Goal: Information Seeking & Learning: Find specific page/section

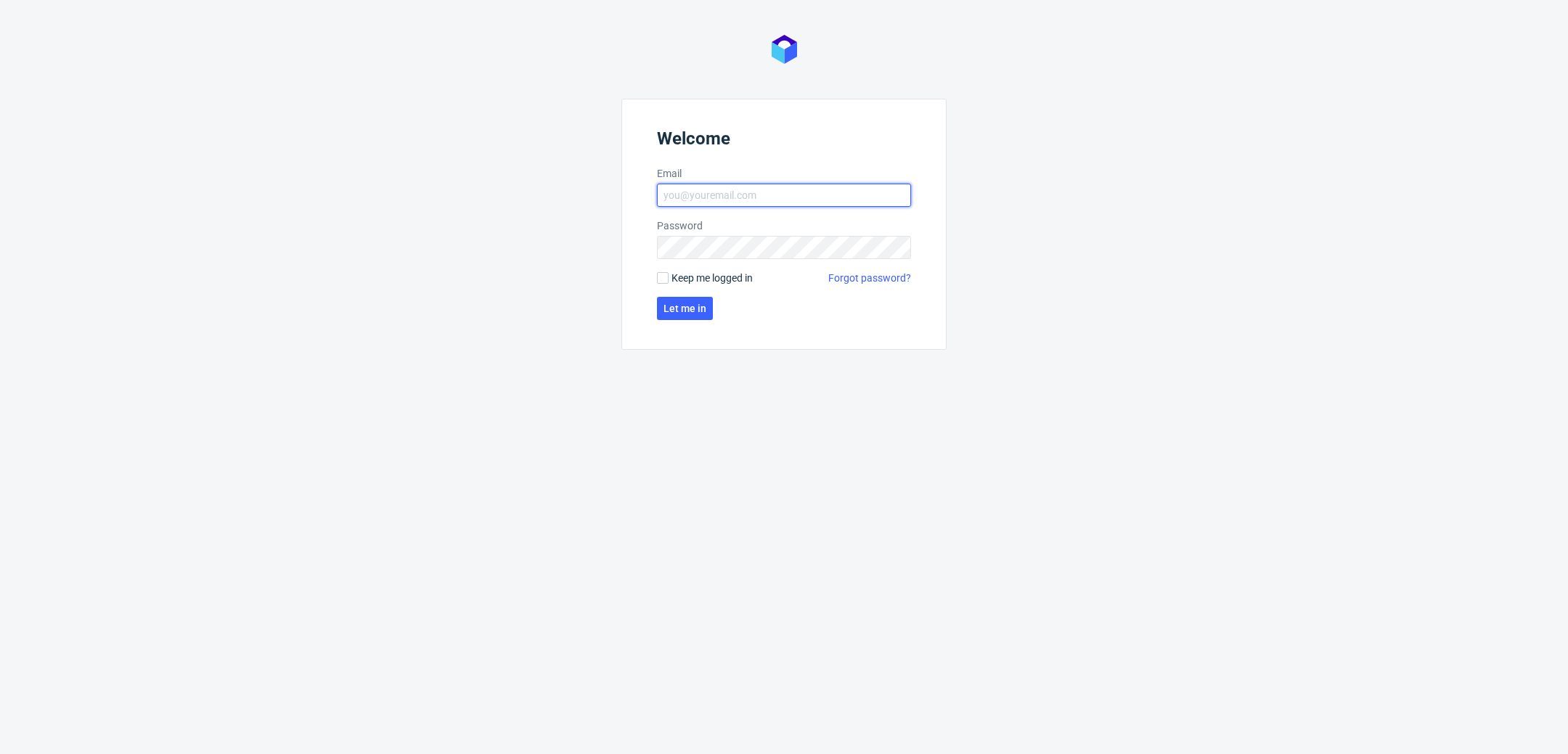
click at [795, 197] on input "Email" at bounding box center [783, 195] width 254 height 24
type input "katarzyna.drabczyk@packhelp.com"
click button "Let me in" at bounding box center [684, 309] width 56 height 24
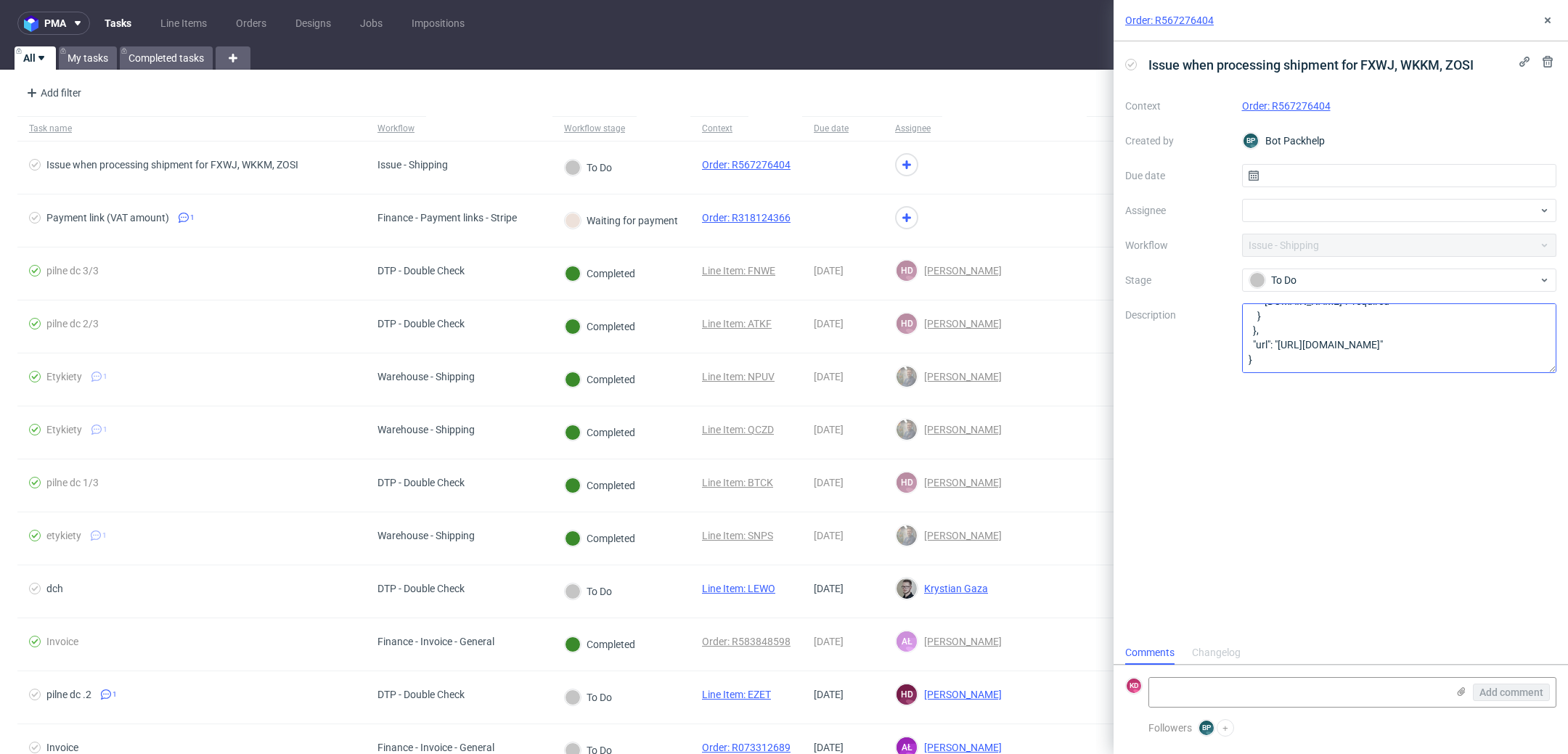
scroll to position [335, 0]
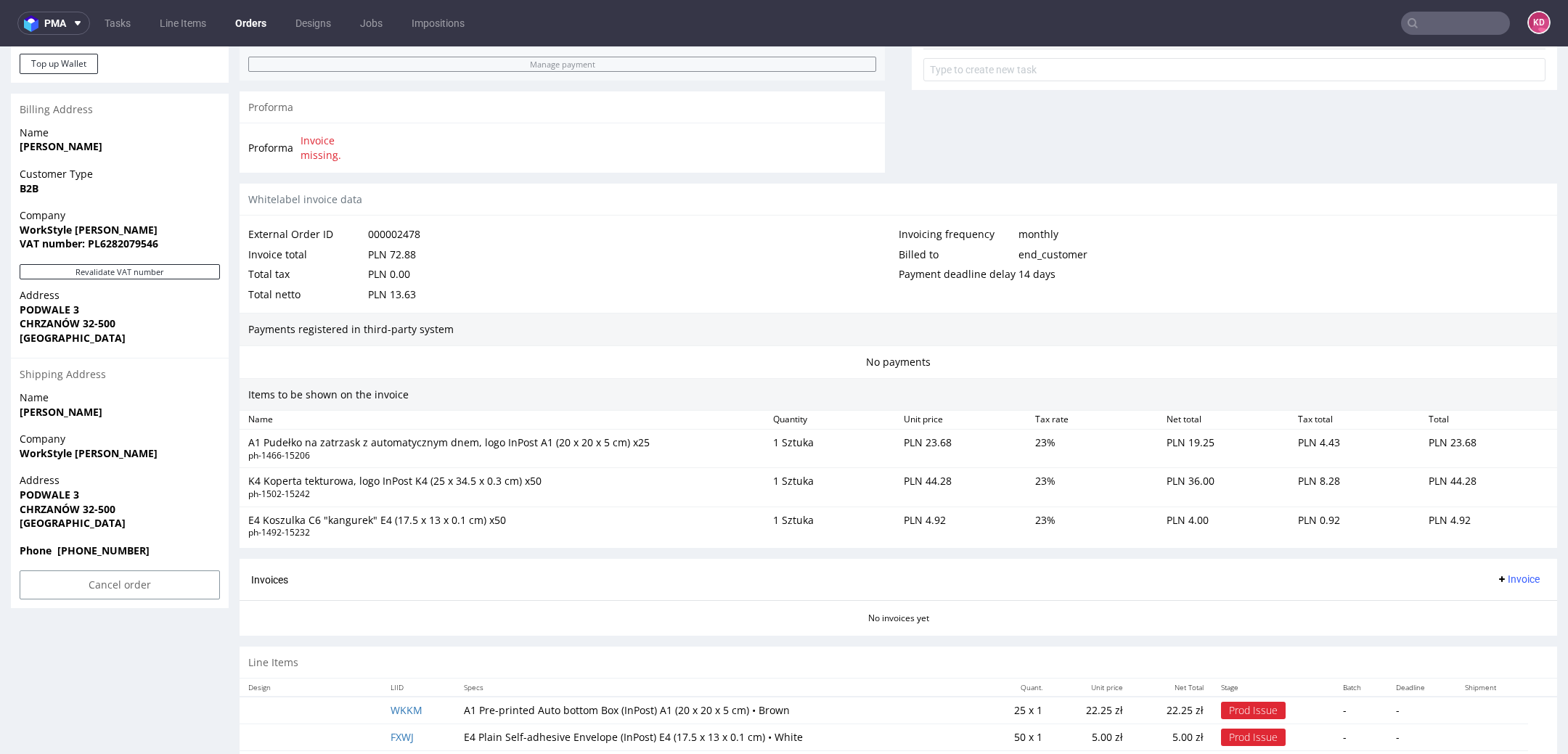
scroll to position [620, 0]
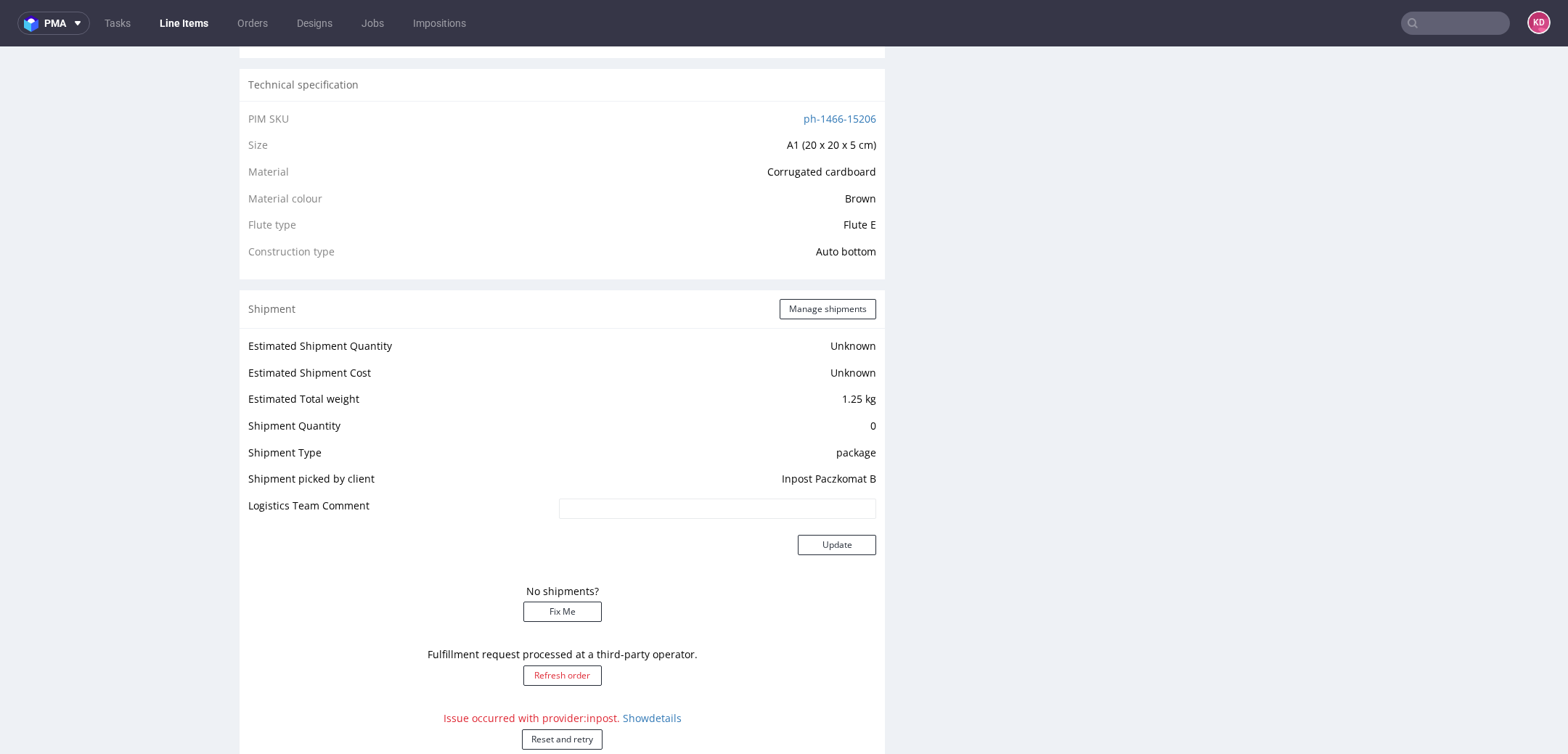
scroll to position [1056, 0]
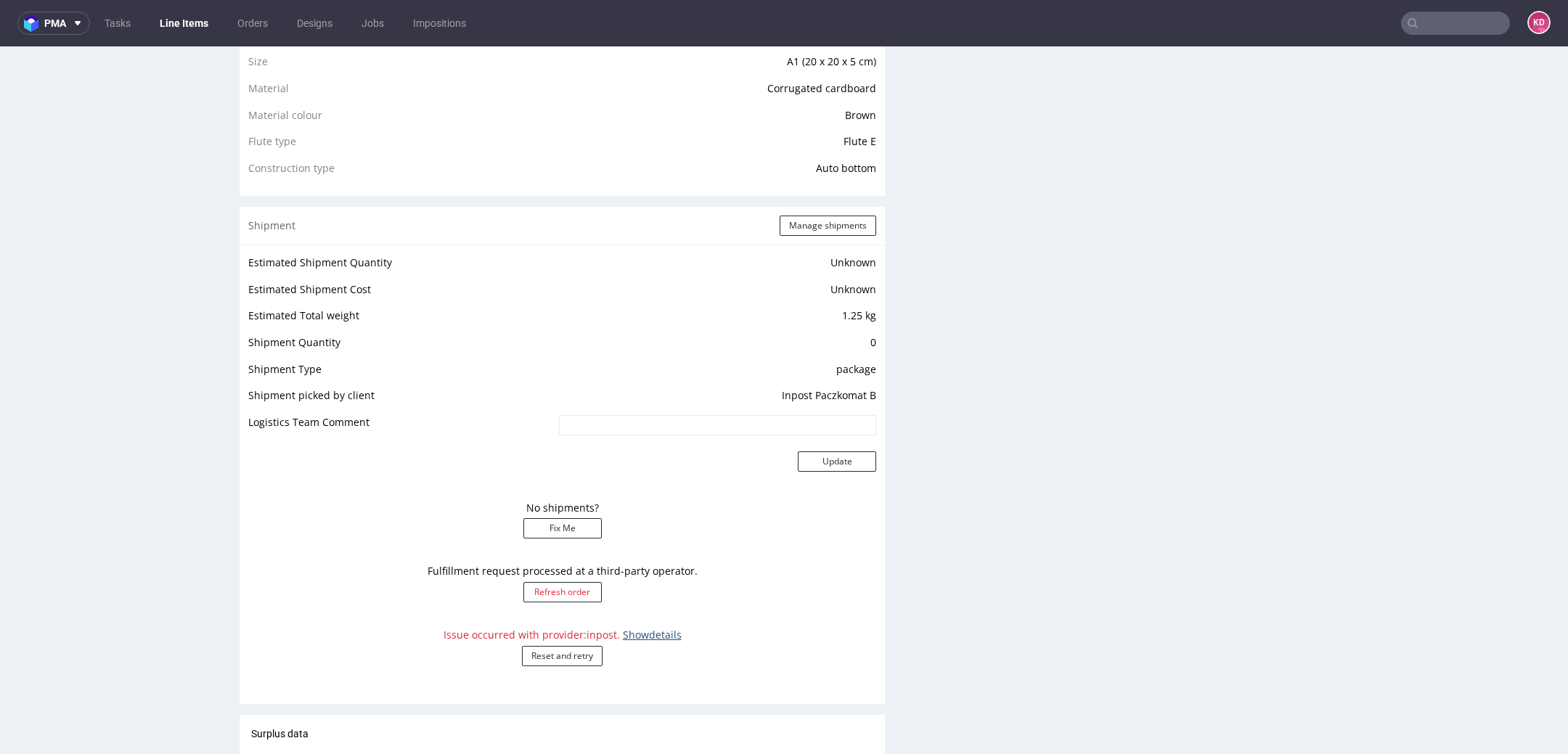
click at [643, 628] on link "Show details" at bounding box center [653, 635] width 59 height 14
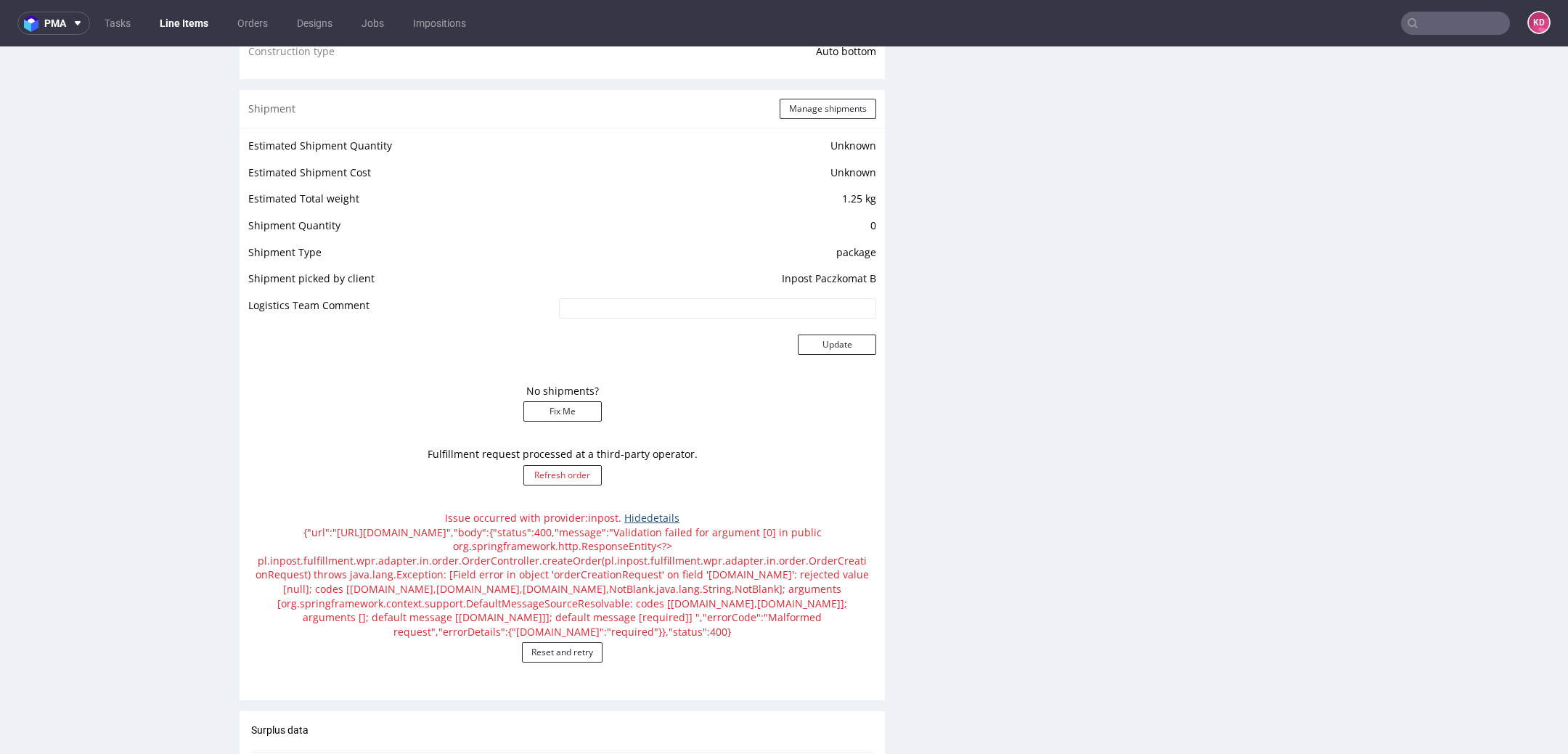
scroll to position [1229, 0]
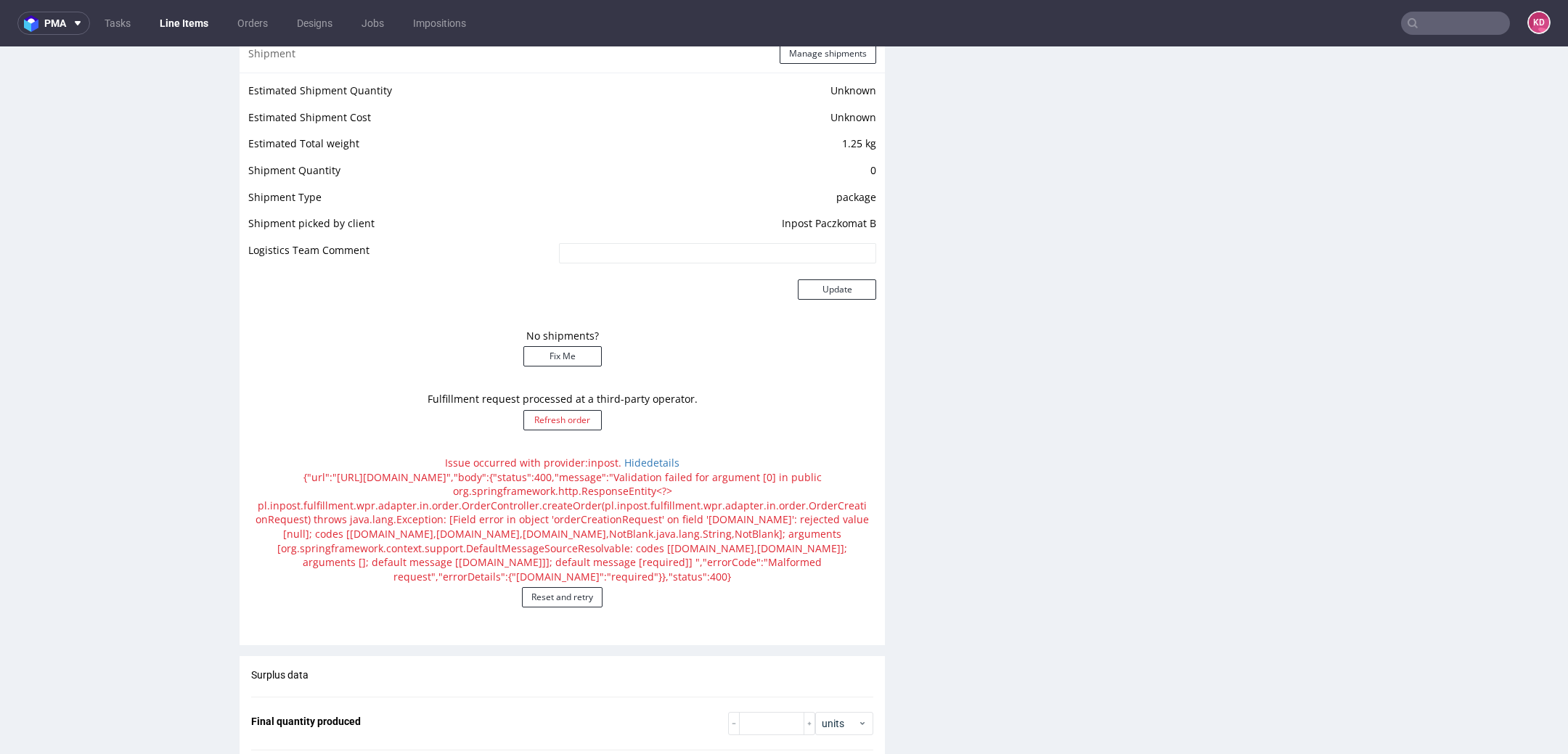
click at [813, 362] on div "No shipments? Fix Me" at bounding box center [562, 353] width 628 height 64
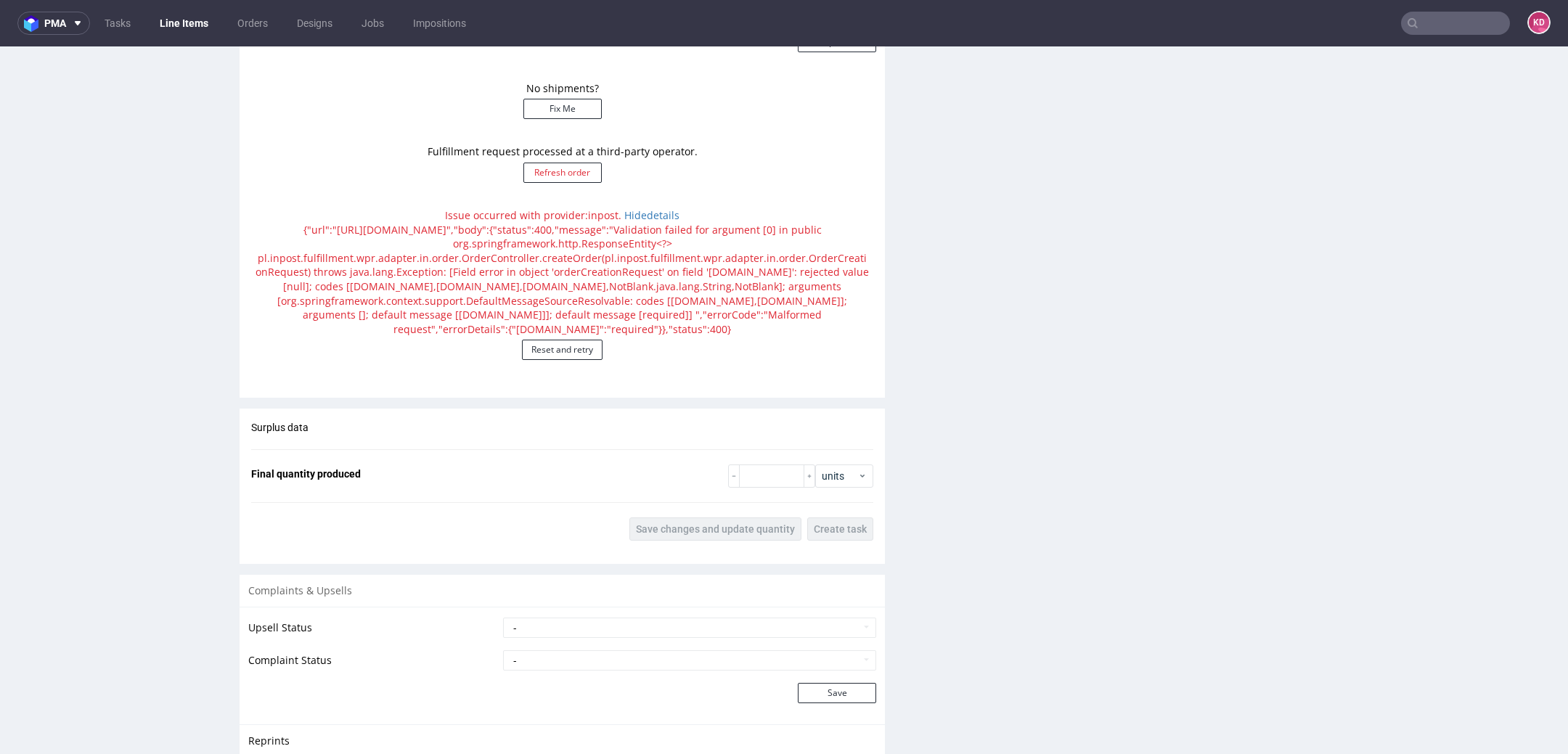
scroll to position [1583, 0]
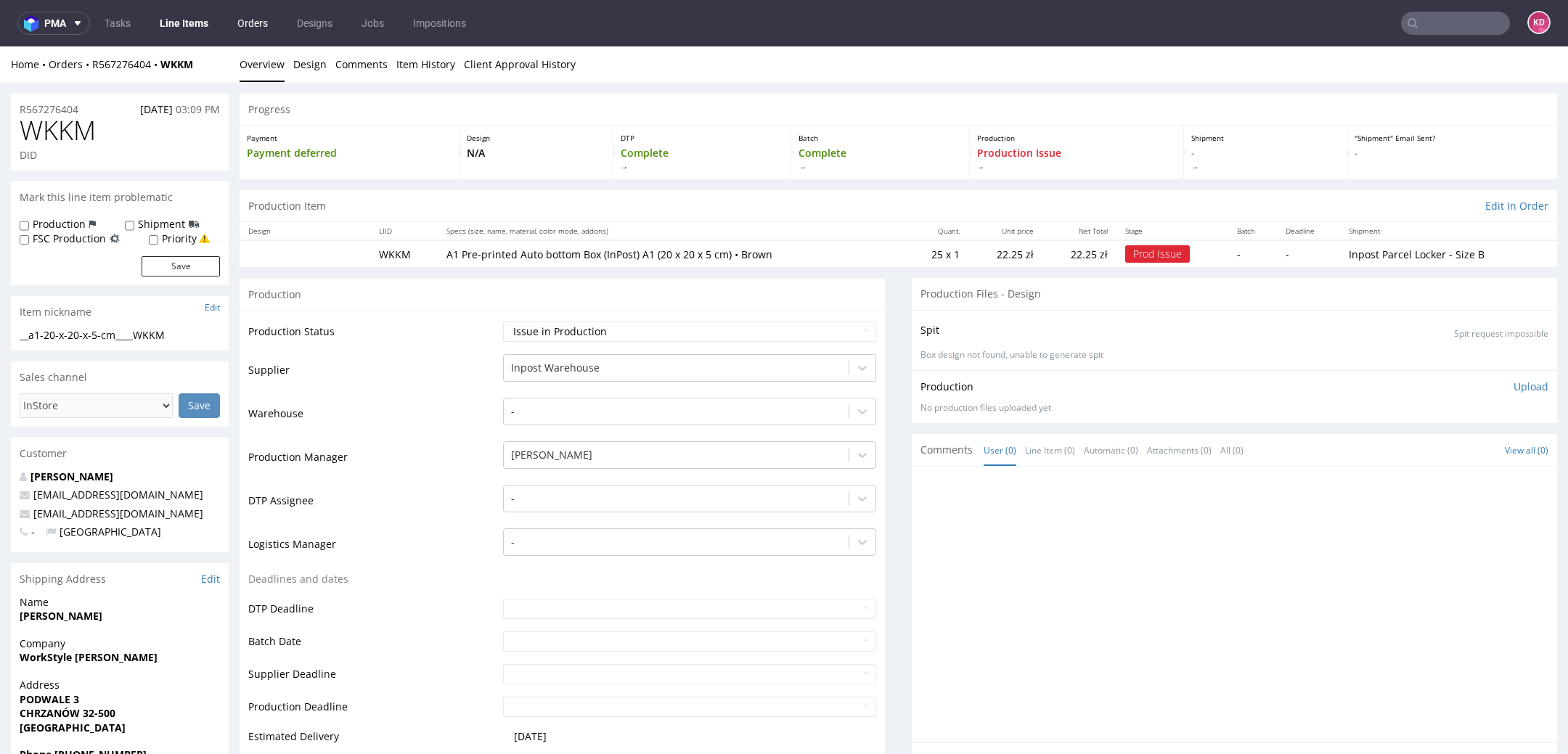
click at [258, 15] on link "Orders" at bounding box center [253, 24] width 48 height 24
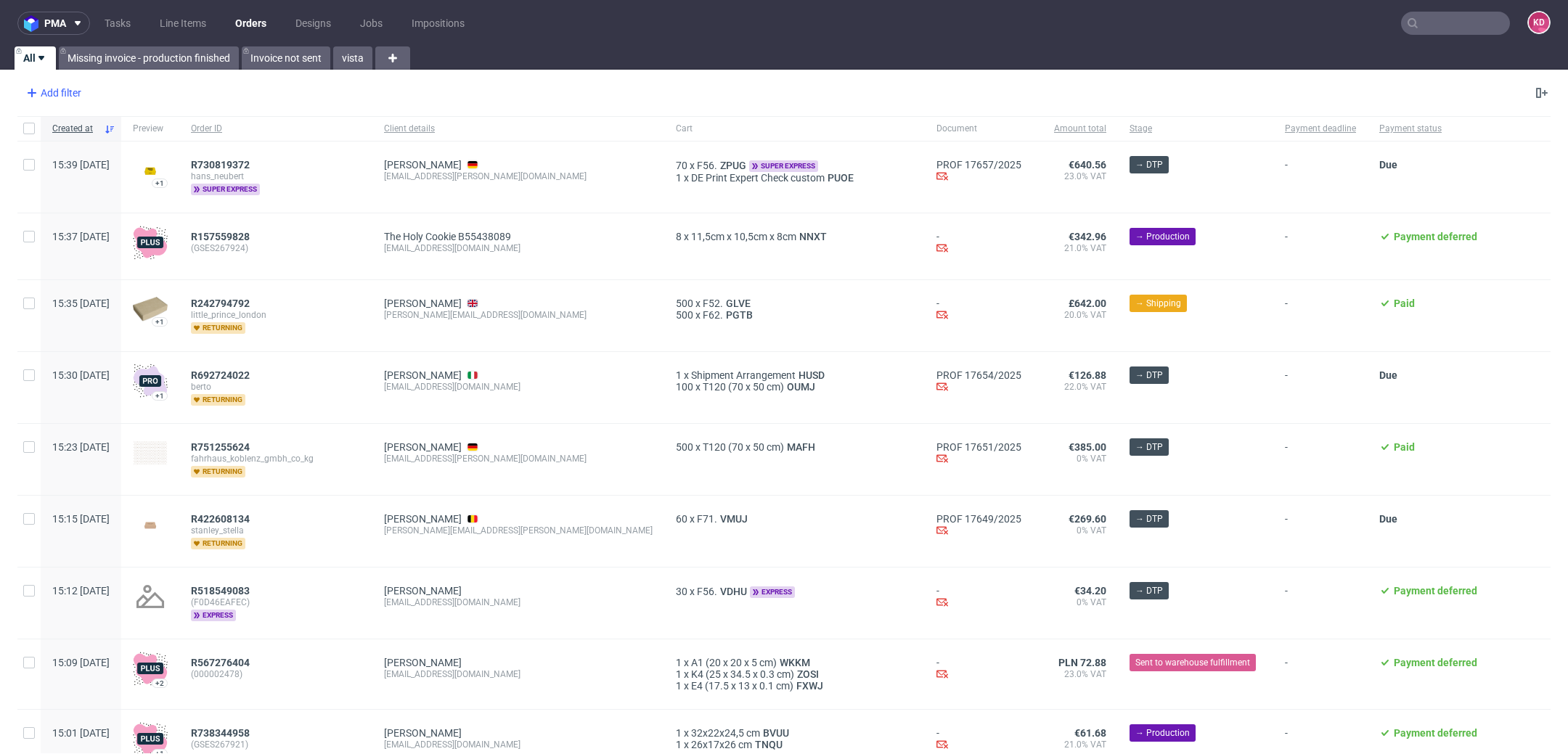
click at [65, 96] on div "Add filter" at bounding box center [52, 93] width 64 height 24
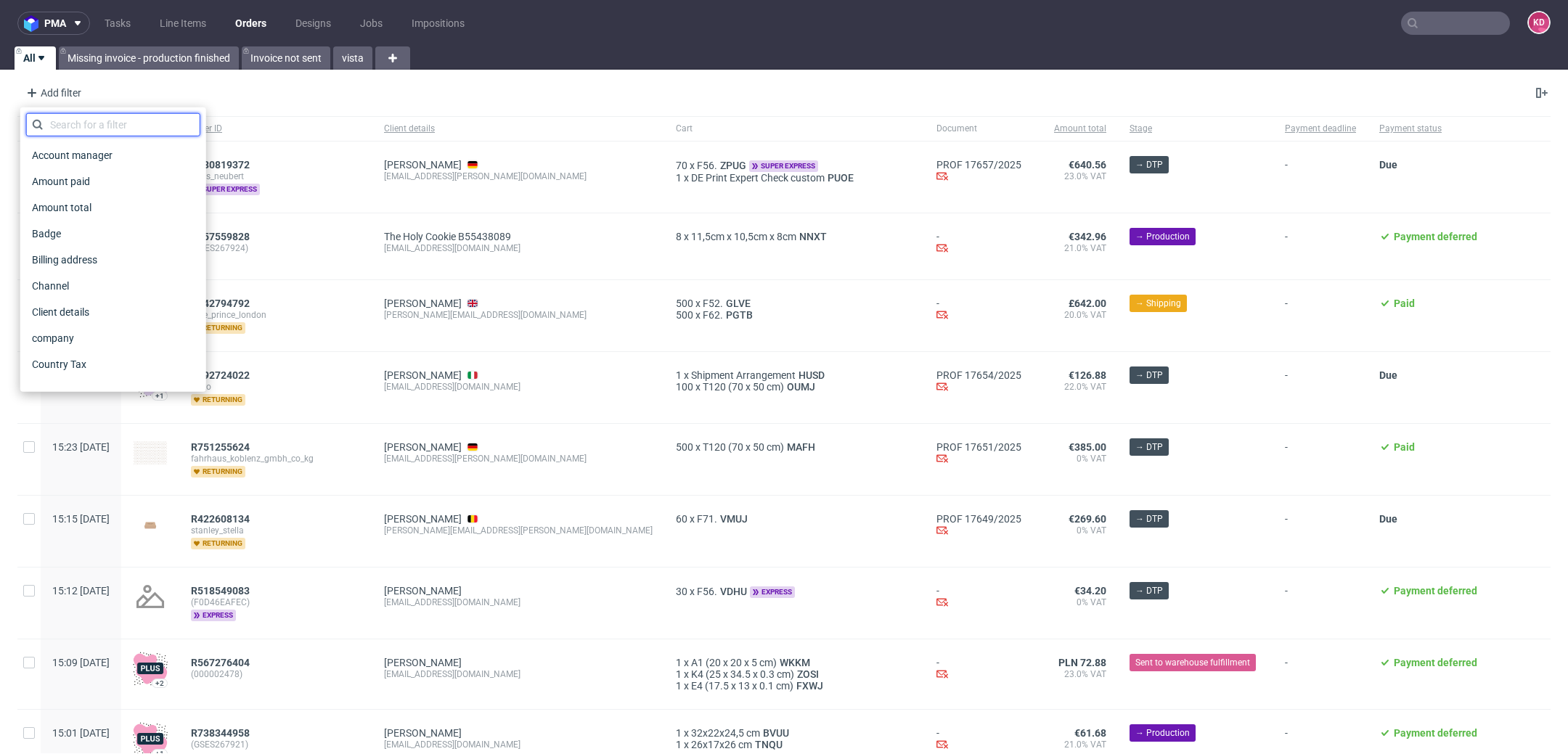
click at [106, 125] on input "text" at bounding box center [113, 125] width 174 height 24
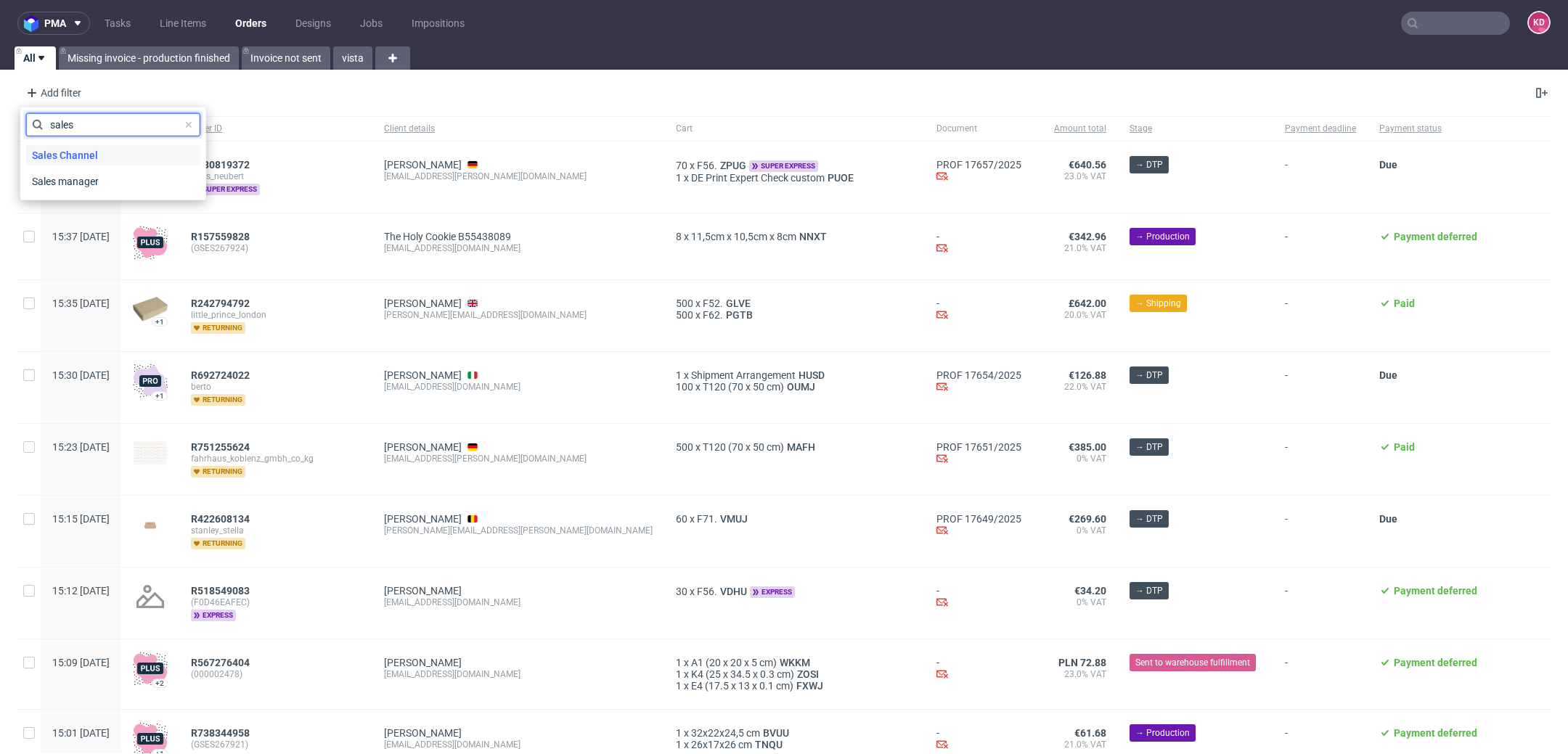
type input "sales"
click at [159, 149] on div "Sales Channel" at bounding box center [113, 155] width 174 height 21
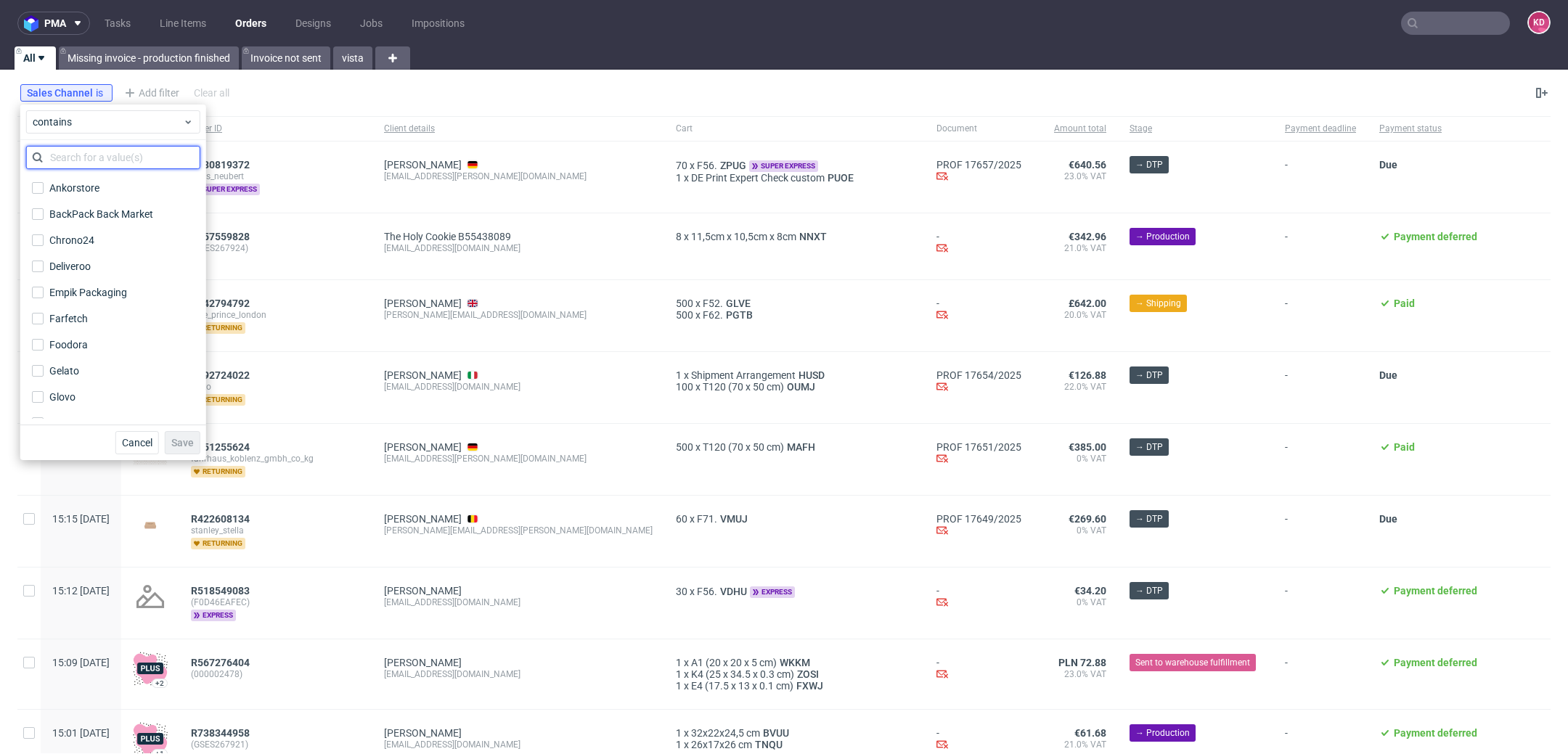
click at [142, 156] on input "text" at bounding box center [113, 158] width 174 height 24
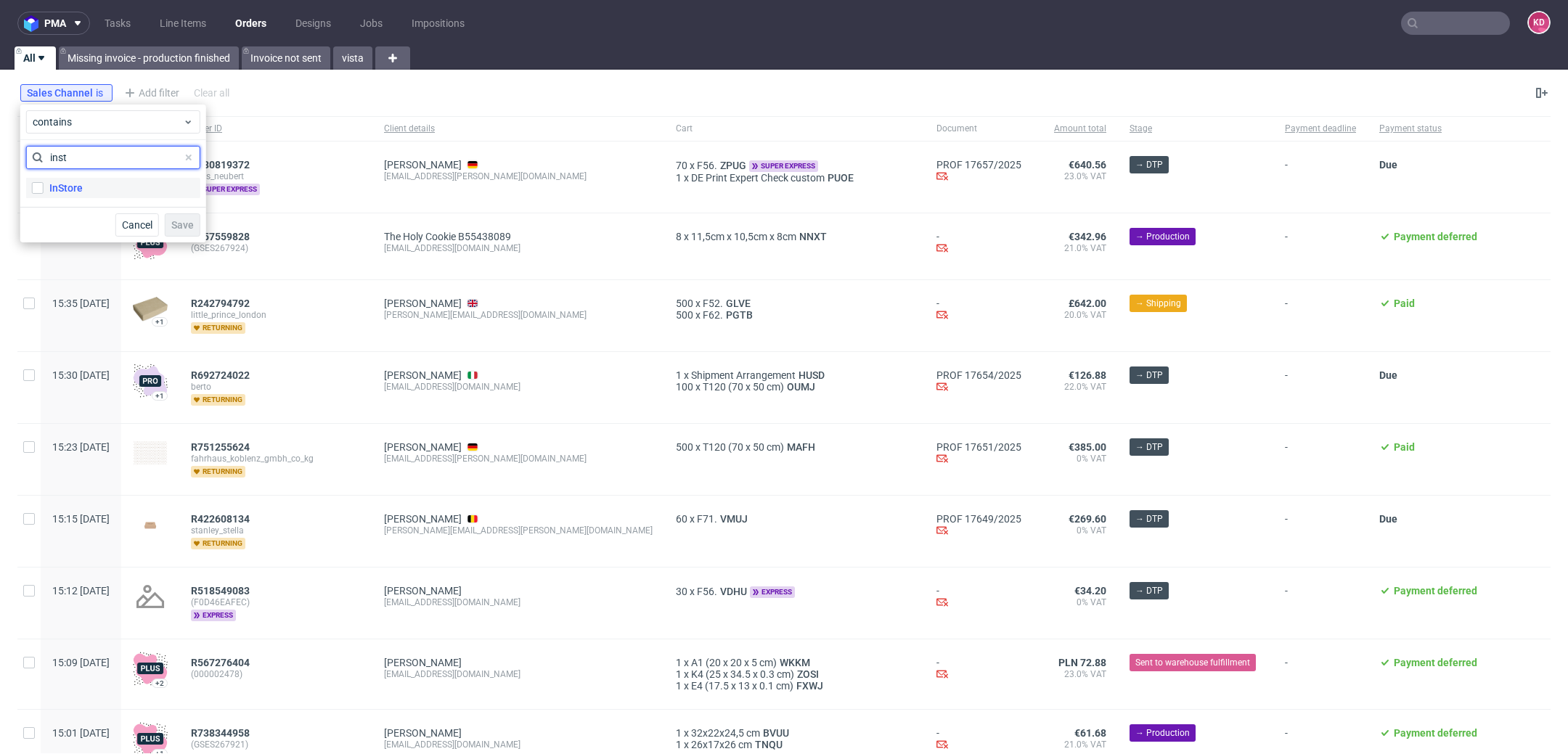
type input "inst"
click at [133, 188] on label "InStore" at bounding box center [113, 188] width 174 height 21
click at [43, 188] on input "InStore" at bounding box center [38, 188] width 12 height 12
checkbox input "true"
click at [177, 221] on span "Save" at bounding box center [183, 225] width 23 height 10
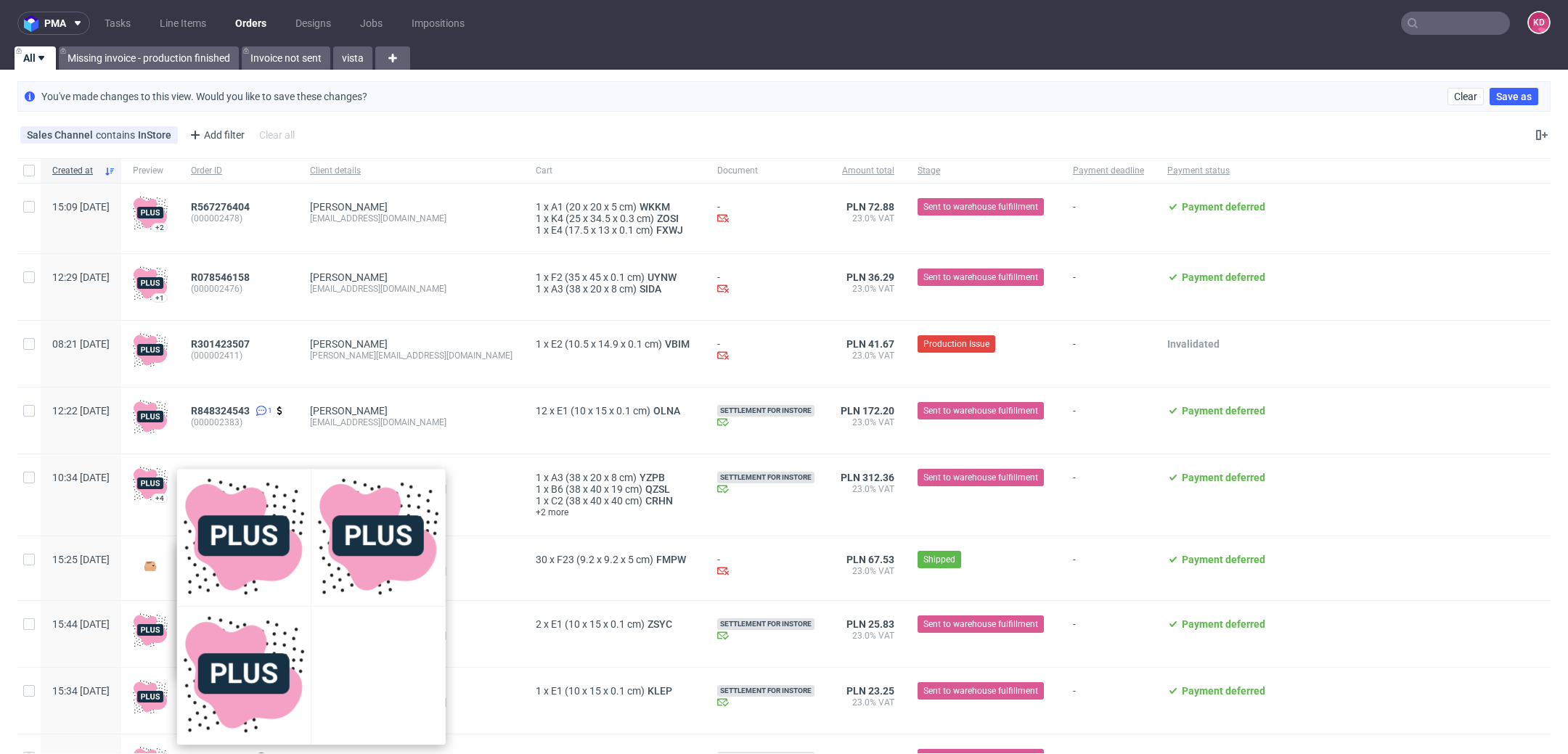
click at [914, 98] on div "You've made changes to this view. Would you like to save these changes? Clear S…" at bounding box center [784, 96] width 1533 height 31
click at [903, 122] on div "Sales Channel contains InStore Add filter Hide filters Clear all" at bounding box center [784, 134] width 1568 height 35
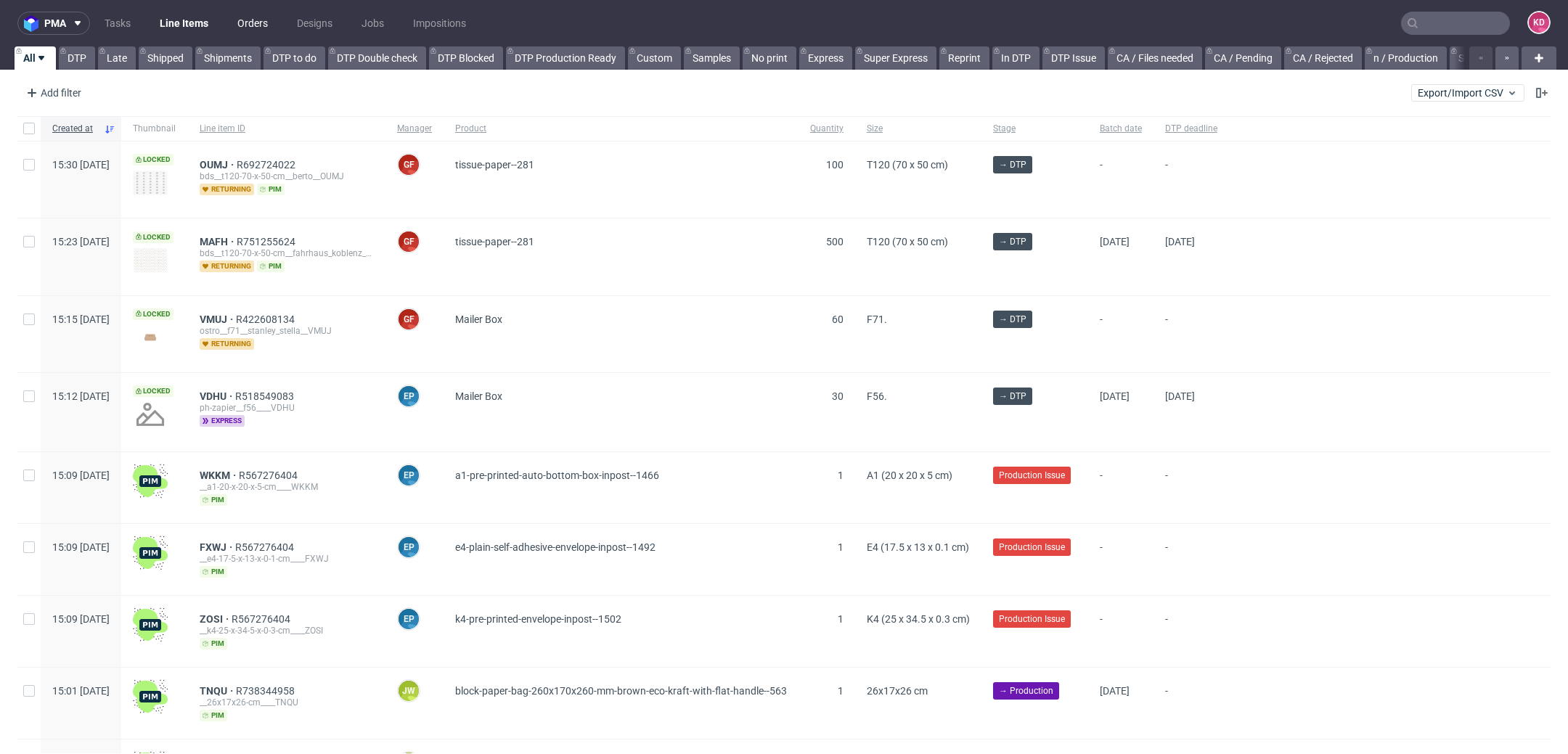
click at [265, 26] on link "Orders" at bounding box center [253, 24] width 48 height 24
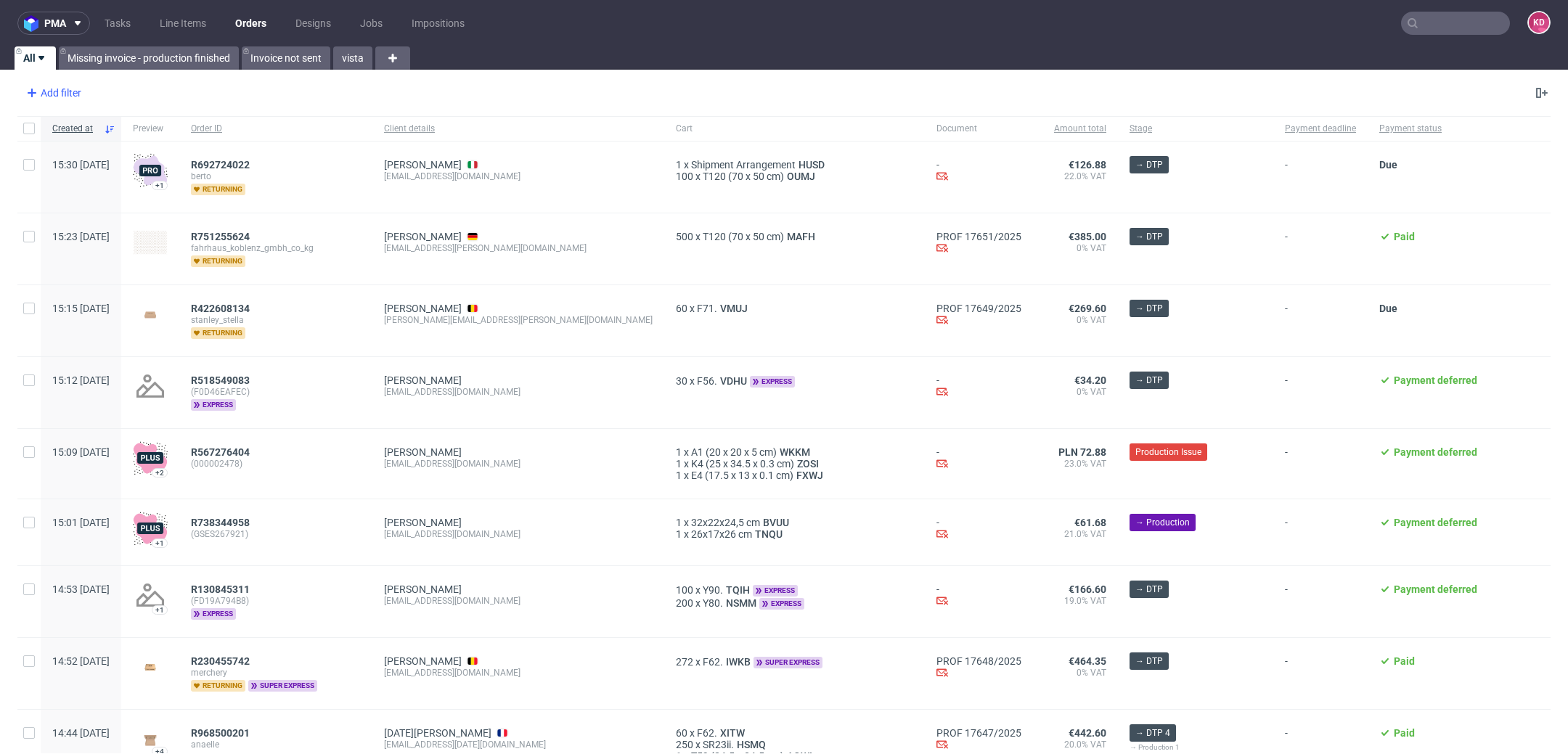
click at [67, 86] on div "Add filter" at bounding box center [52, 93] width 64 height 24
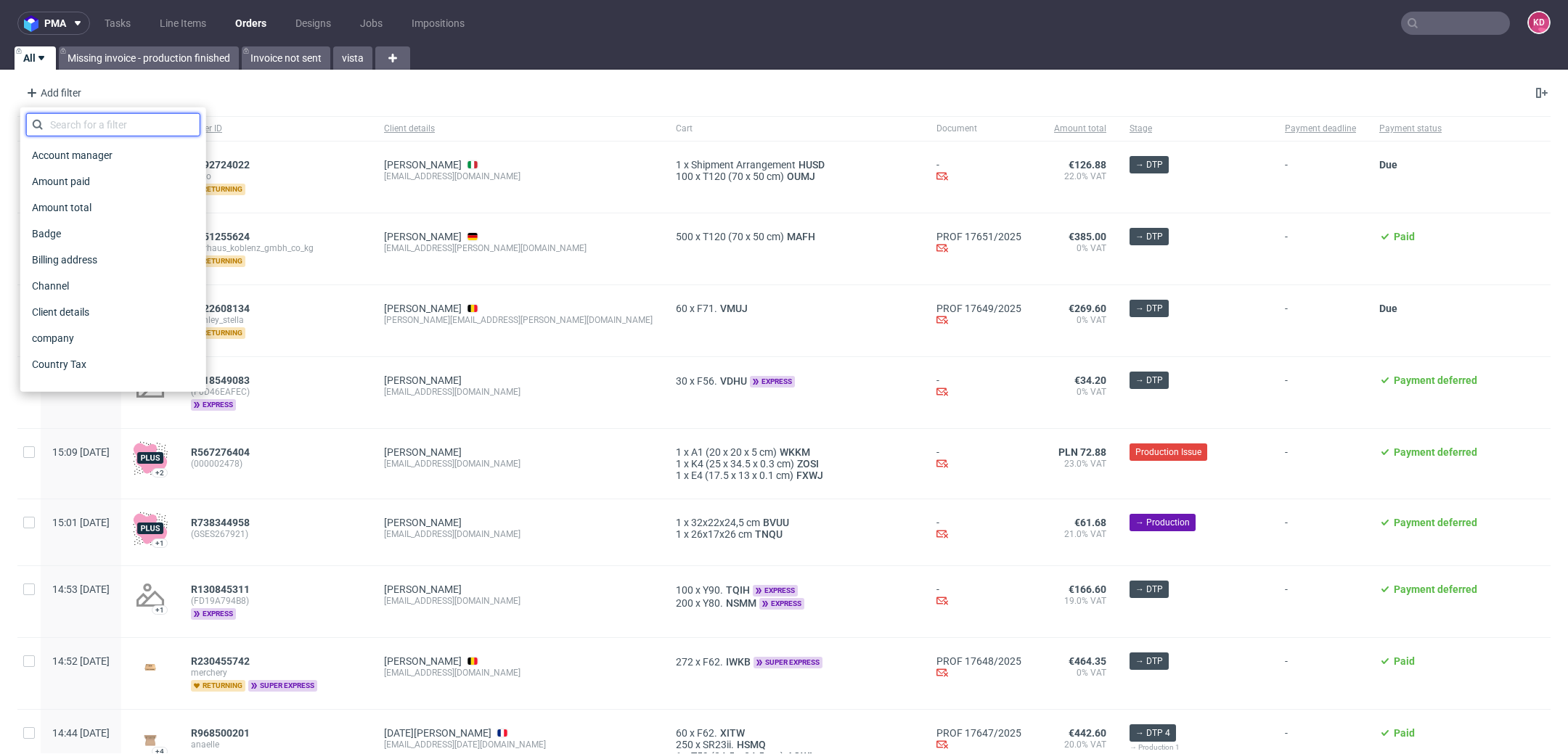
click at [95, 130] on input "text" at bounding box center [113, 125] width 174 height 24
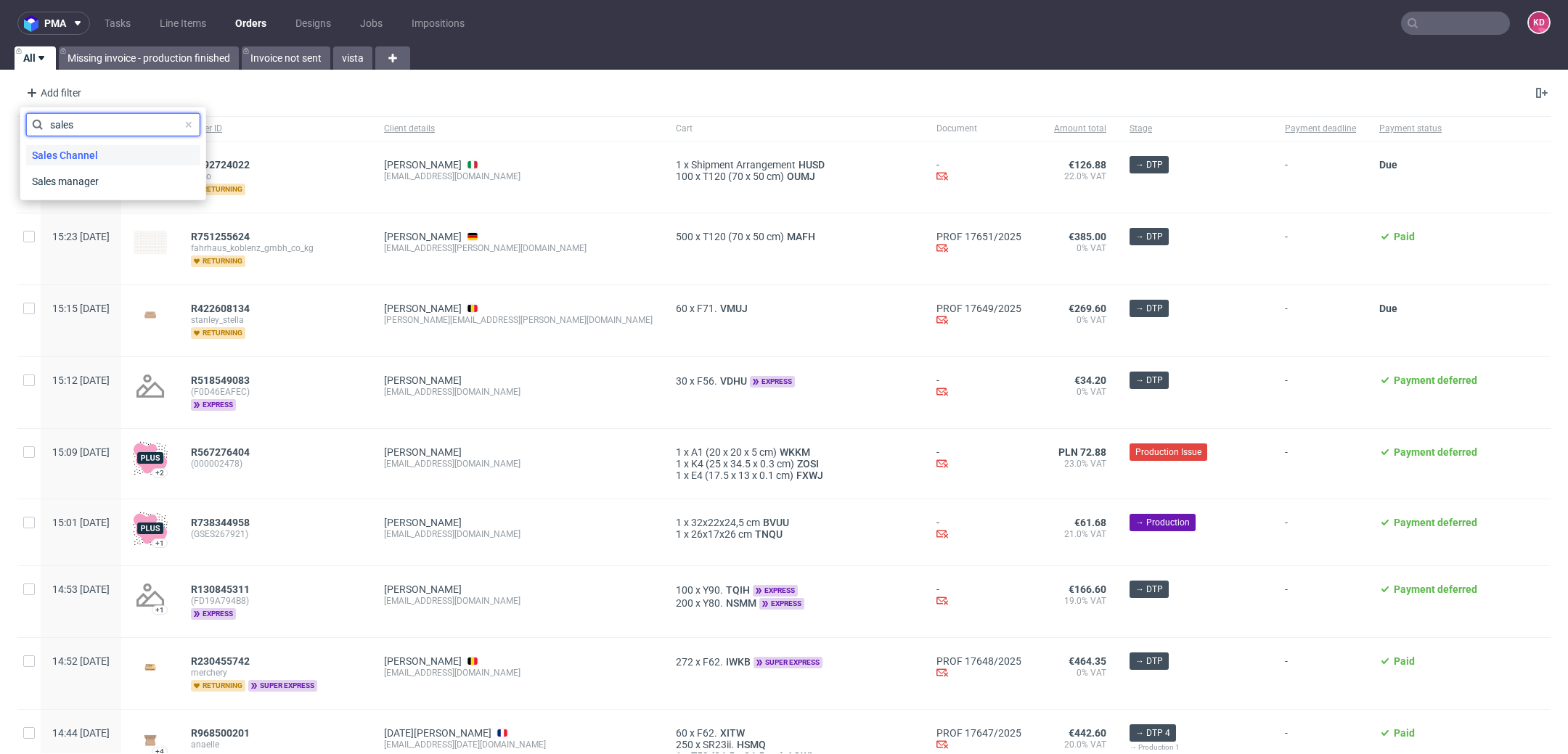
type input "sales"
click at [111, 159] on div "Sales Channel" at bounding box center [113, 155] width 174 height 21
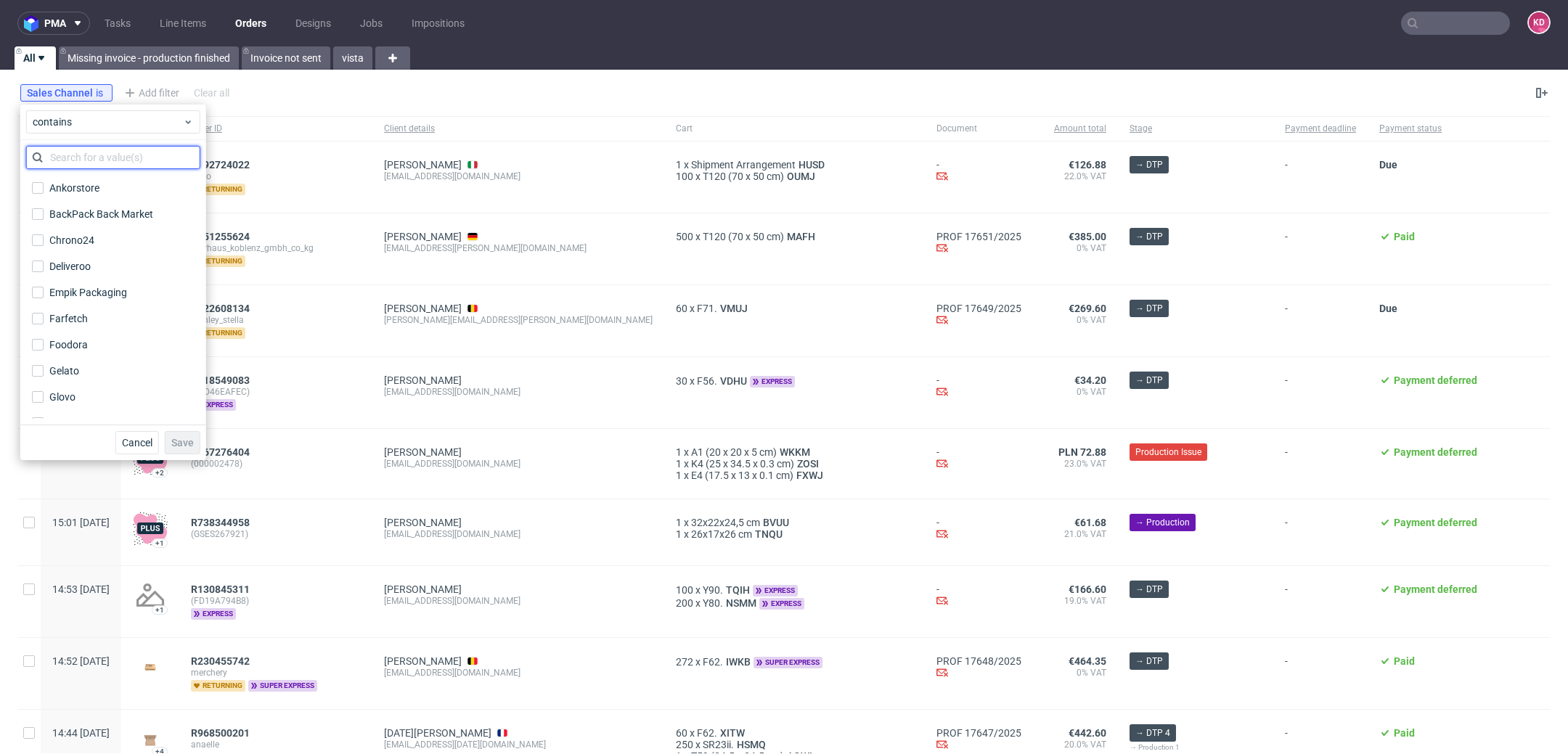
click at [114, 162] on input "text" at bounding box center [113, 158] width 174 height 24
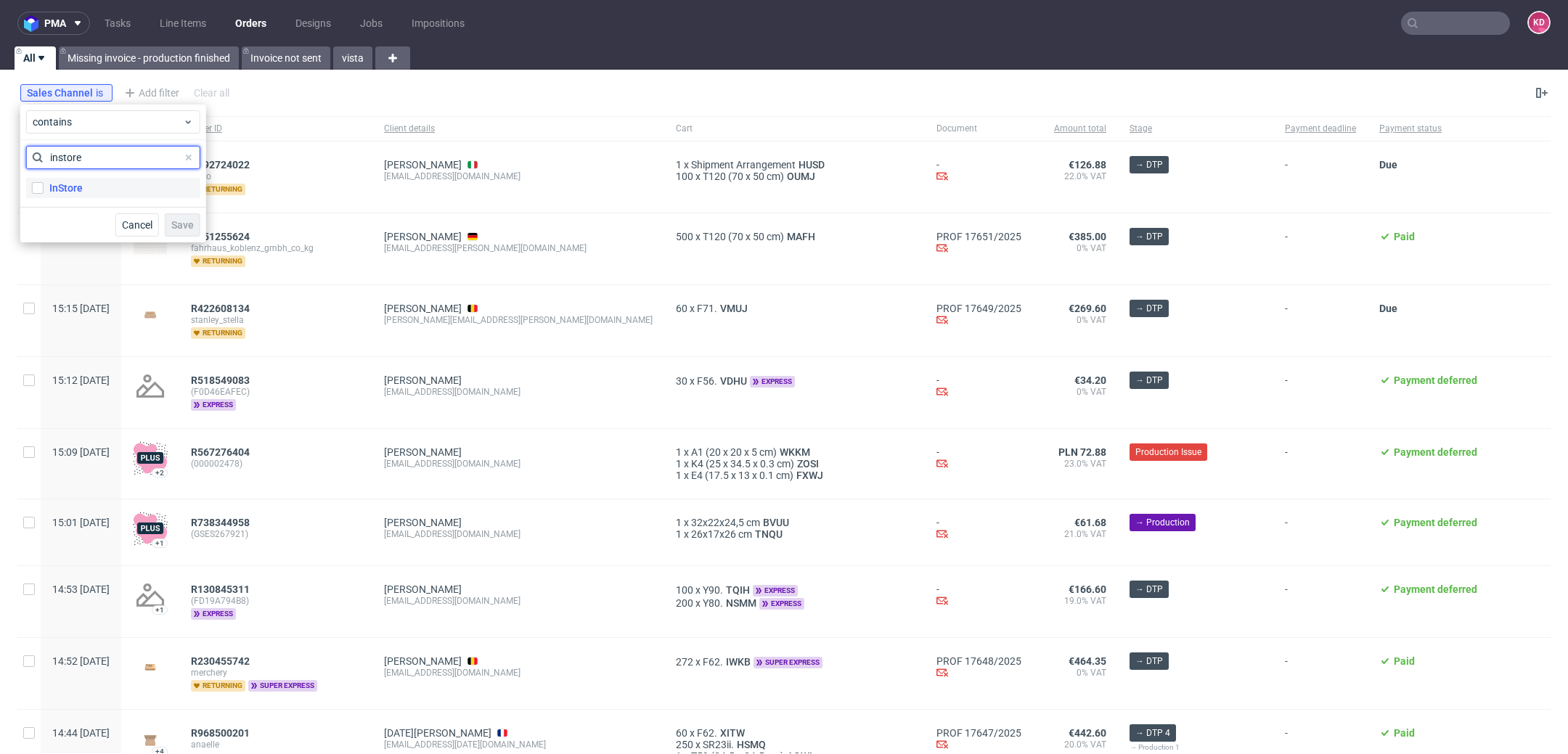
type input "instore"
click at [122, 185] on label "InStore" at bounding box center [113, 188] width 174 height 21
click at [43, 185] on input "InStore" at bounding box center [38, 188] width 12 height 12
checkbox input "true"
click at [198, 229] on button "Save" at bounding box center [183, 225] width 36 height 24
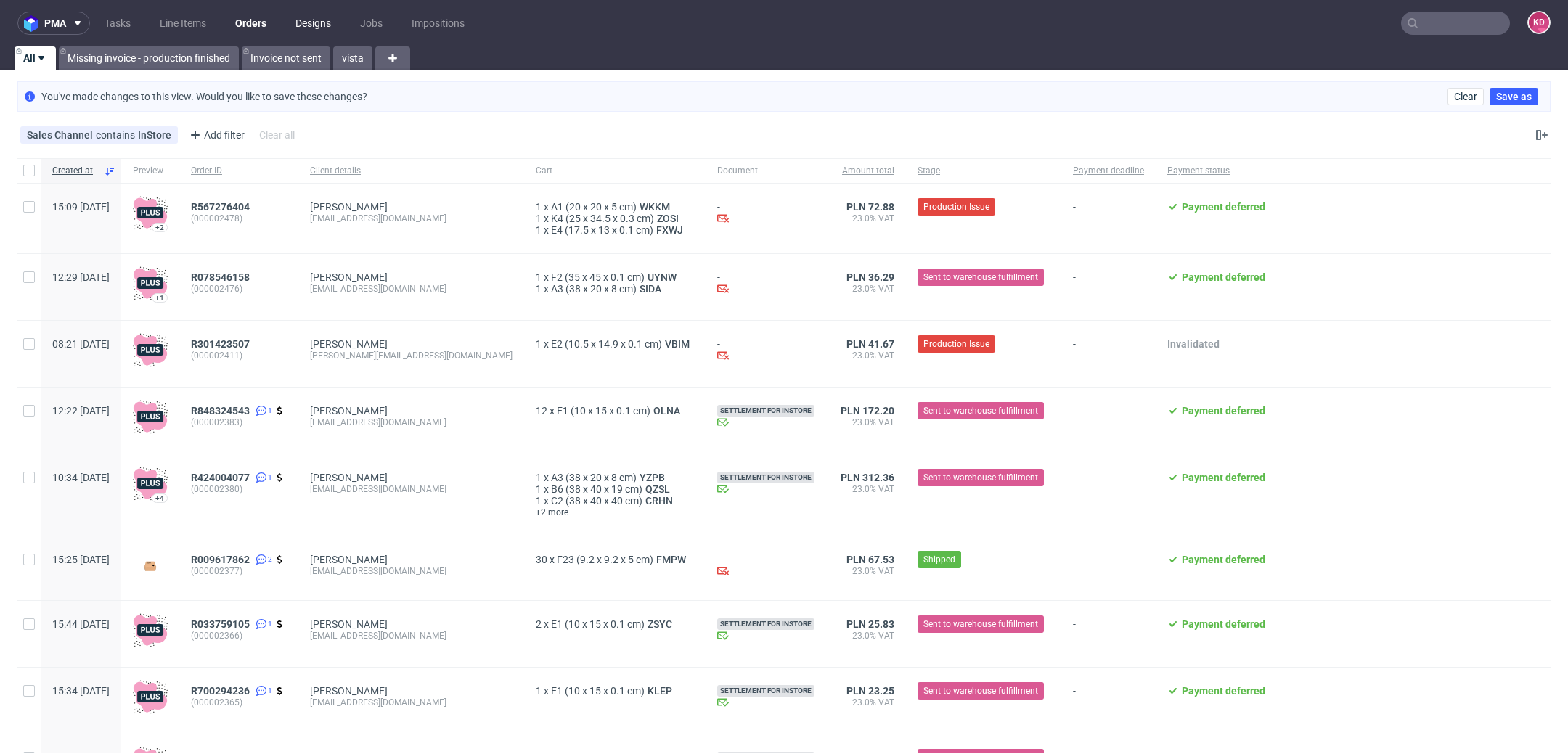
click at [314, 21] on link "Designs" at bounding box center [313, 24] width 53 height 24
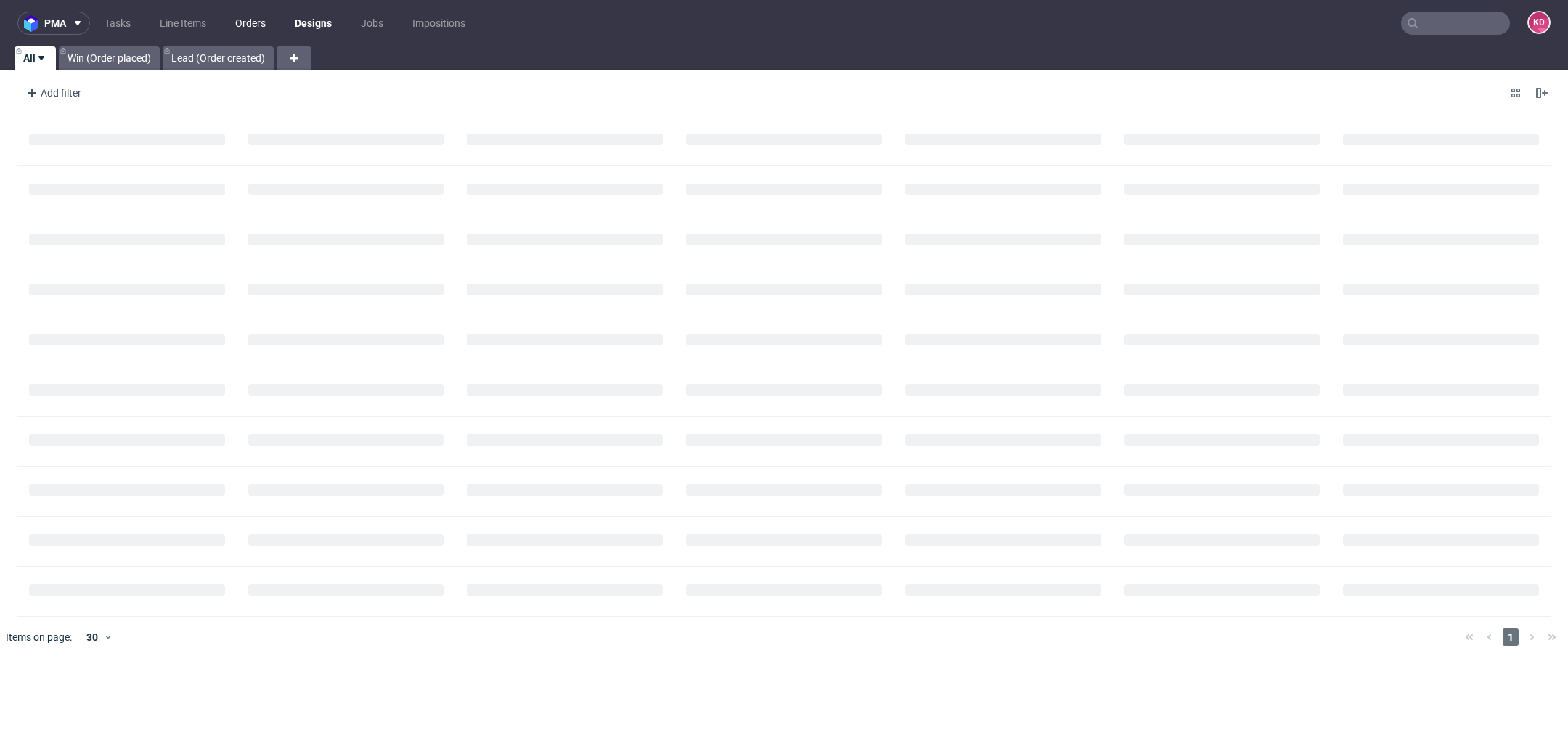
click at [254, 23] on link "Orders" at bounding box center [250, 24] width 48 height 24
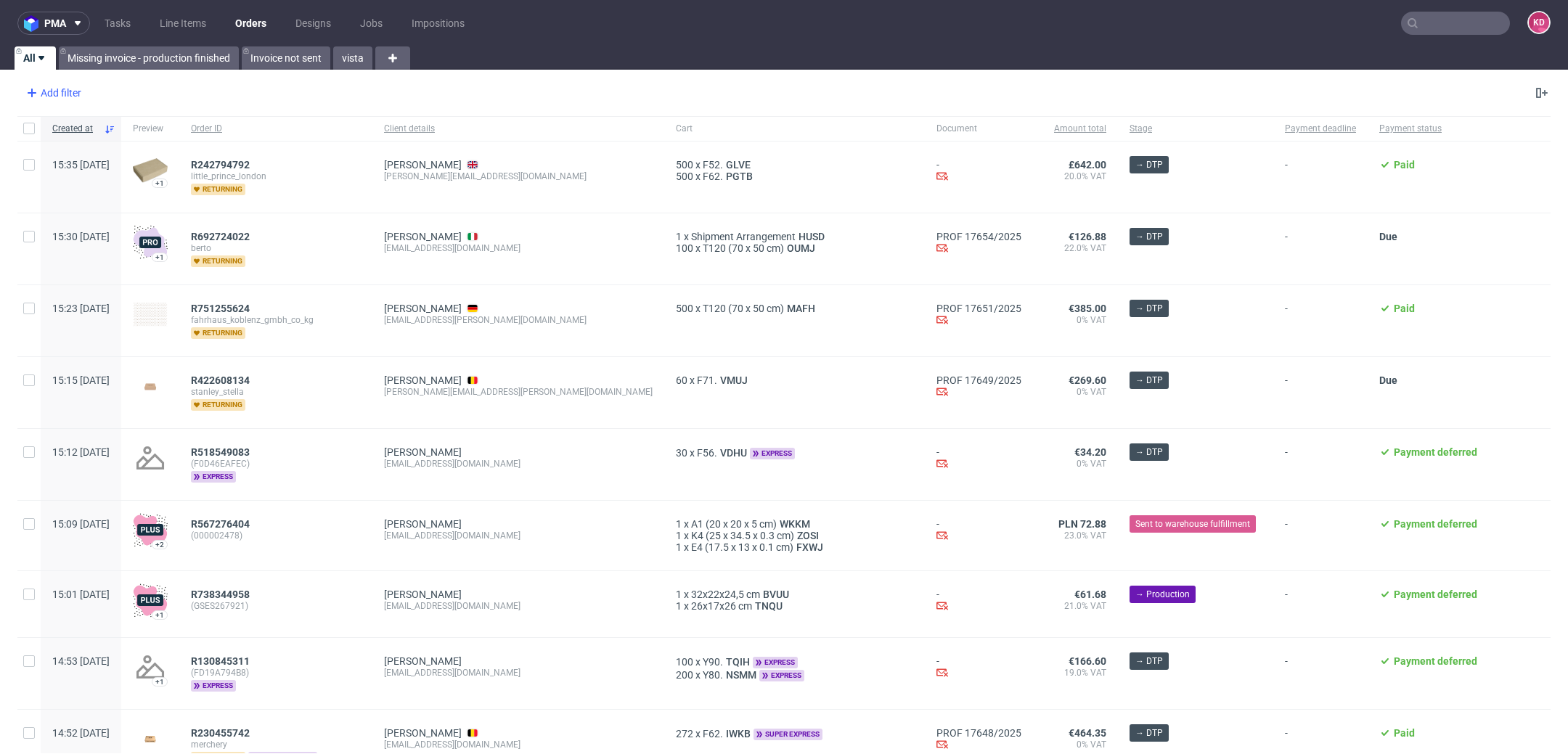
click at [80, 93] on div "Add filter" at bounding box center [52, 93] width 64 height 24
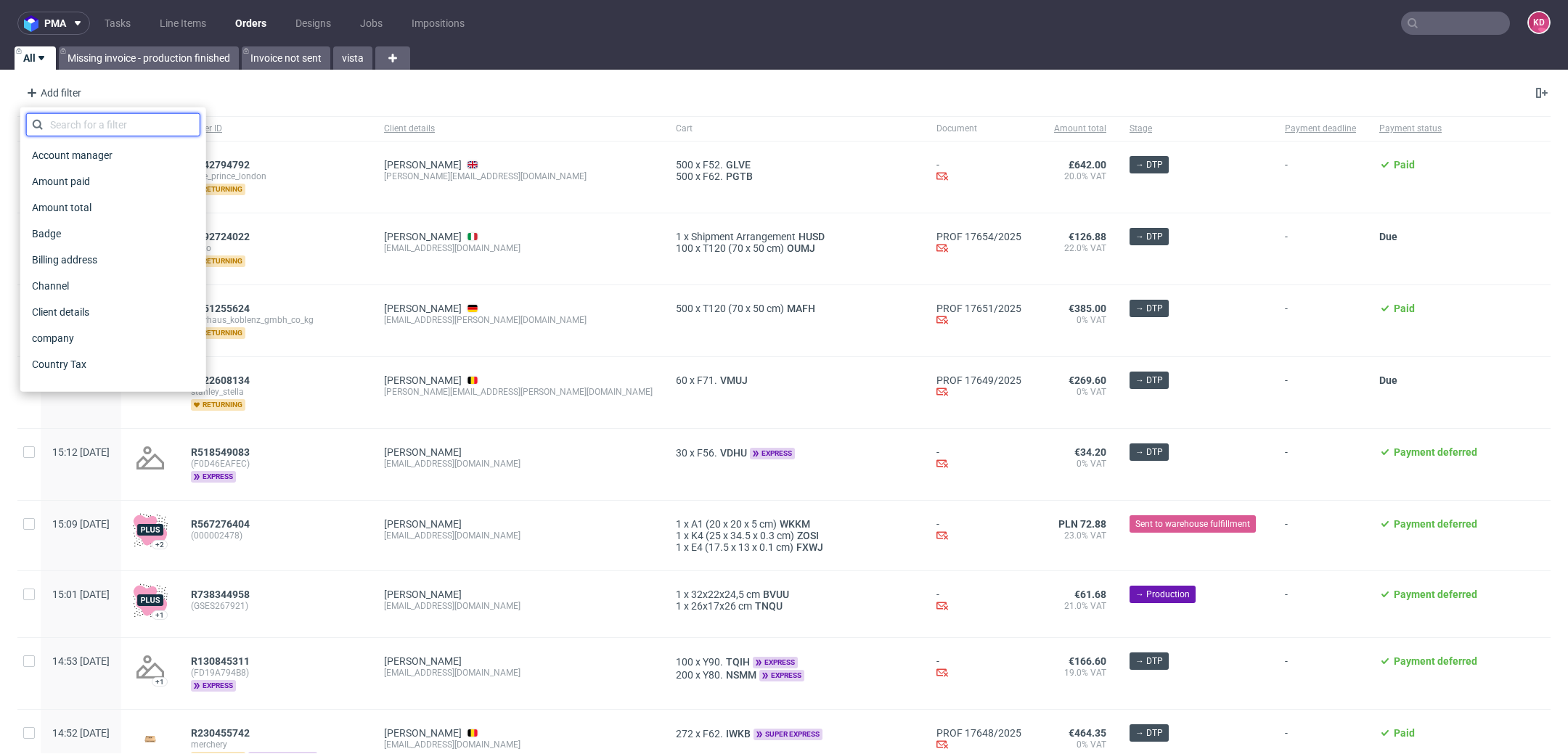
click at [96, 120] on input "text" at bounding box center [113, 125] width 174 height 24
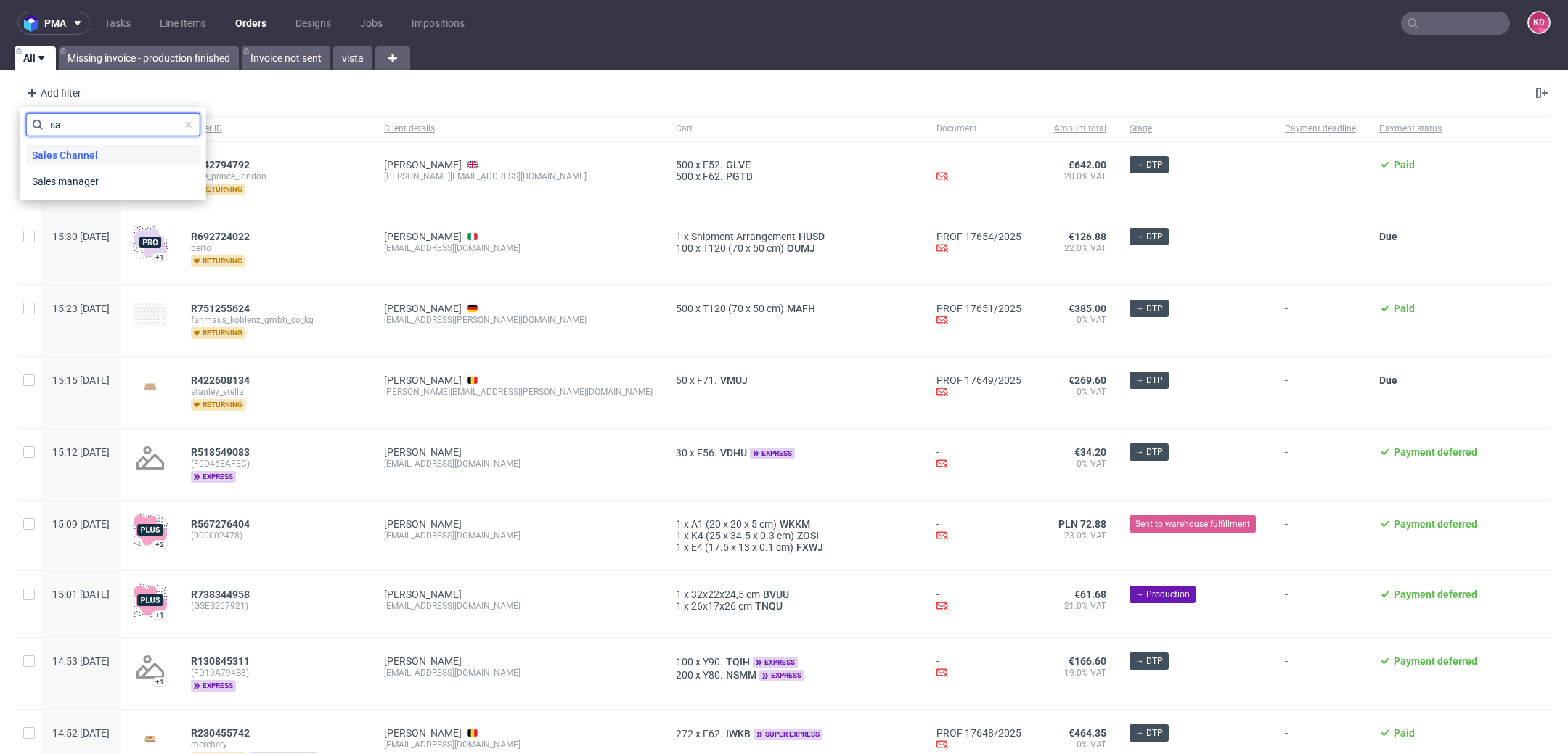
type input "sa"
click at [94, 154] on span "Sales Channel" at bounding box center [64, 155] width 78 height 21
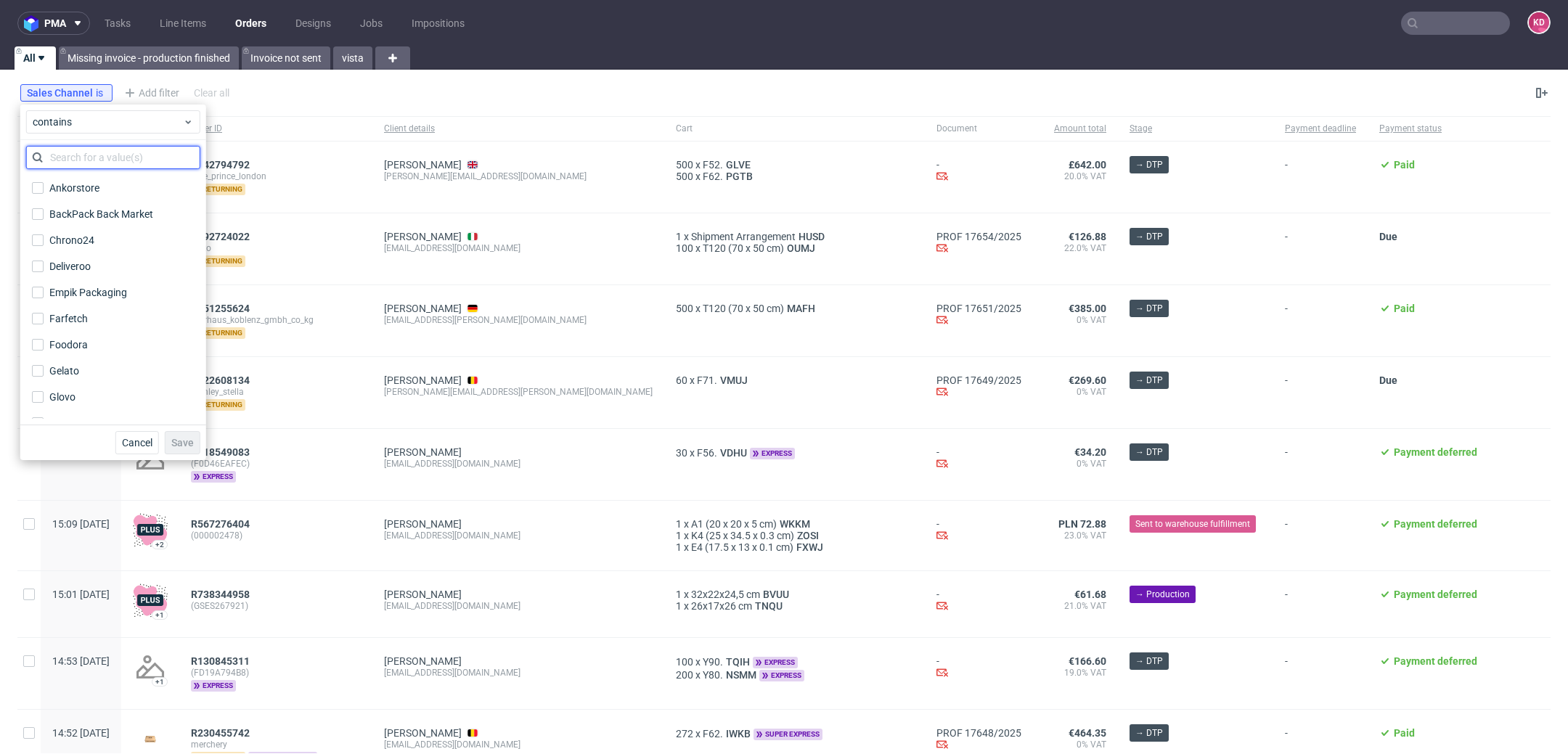
click at [103, 163] on input "text" at bounding box center [113, 158] width 174 height 24
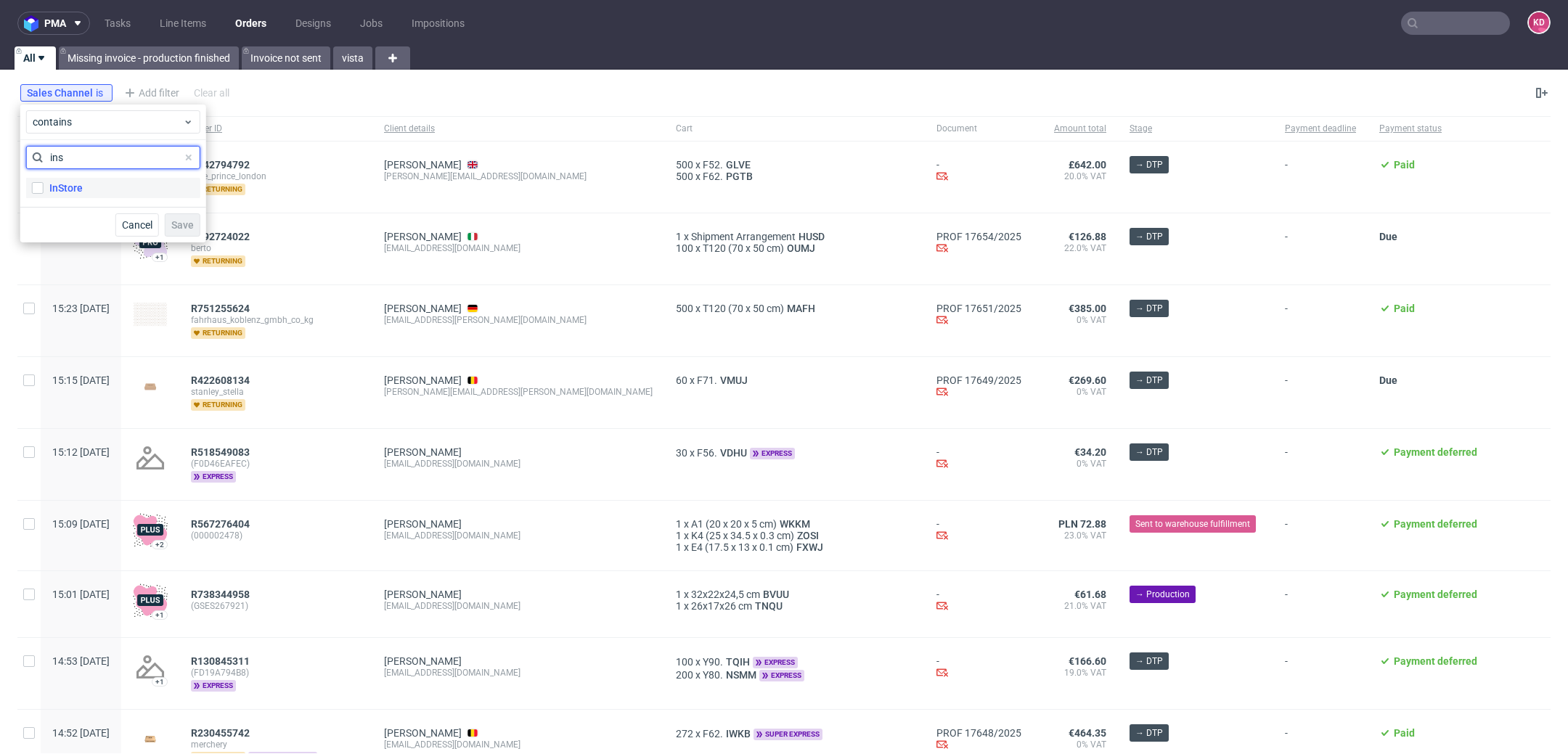
type input "ins"
click at [100, 188] on label "InStore" at bounding box center [113, 188] width 174 height 21
click at [43, 188] on input "InStore" at bounding box center [38, 188] width 12 height 12
checkbox input "true"
click at [185, 229] on span "Save" at bounding box center [183, 225] width 23 height 10
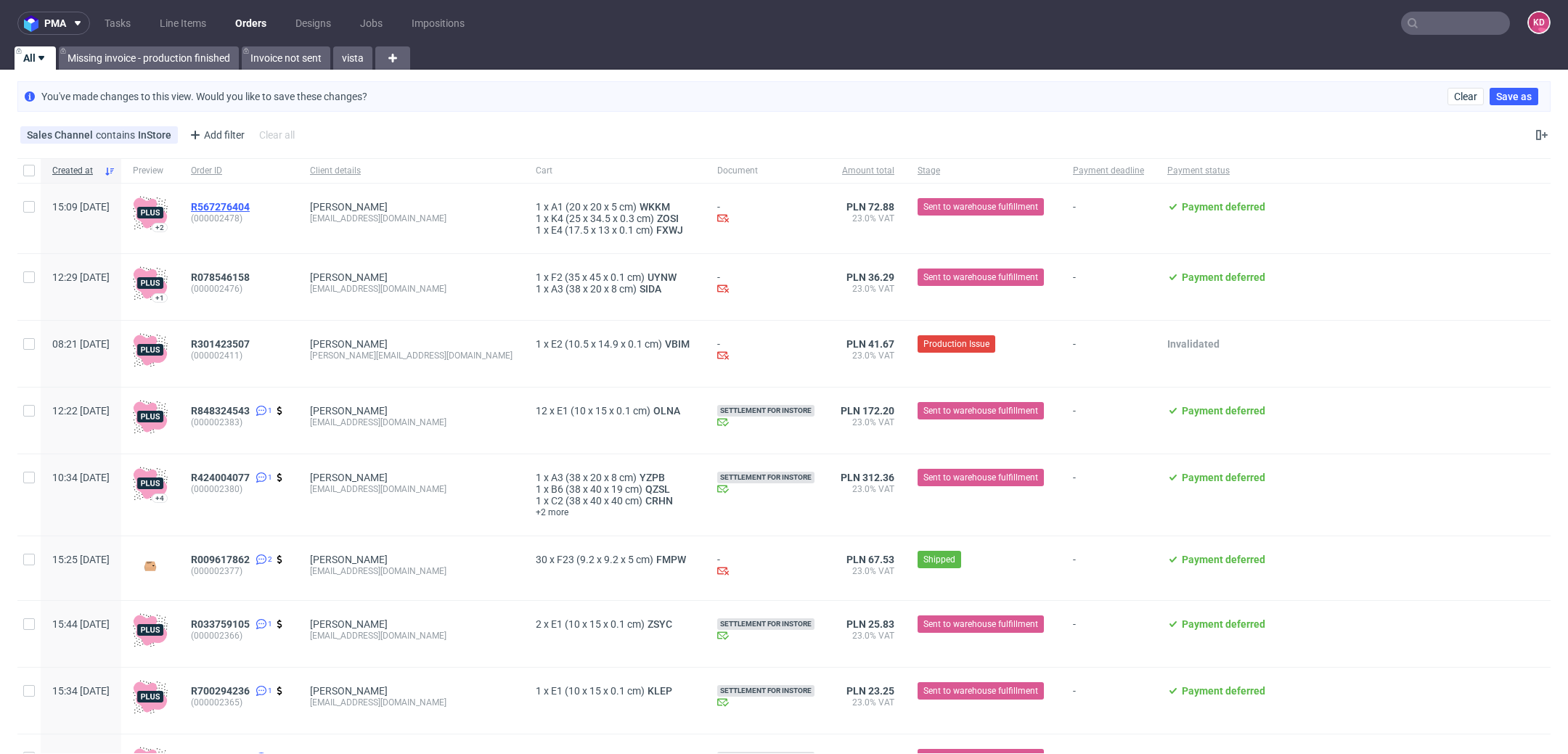
click at [250, 203] on span "R567276404" at bounding box center [220, 207] width 59 height 12
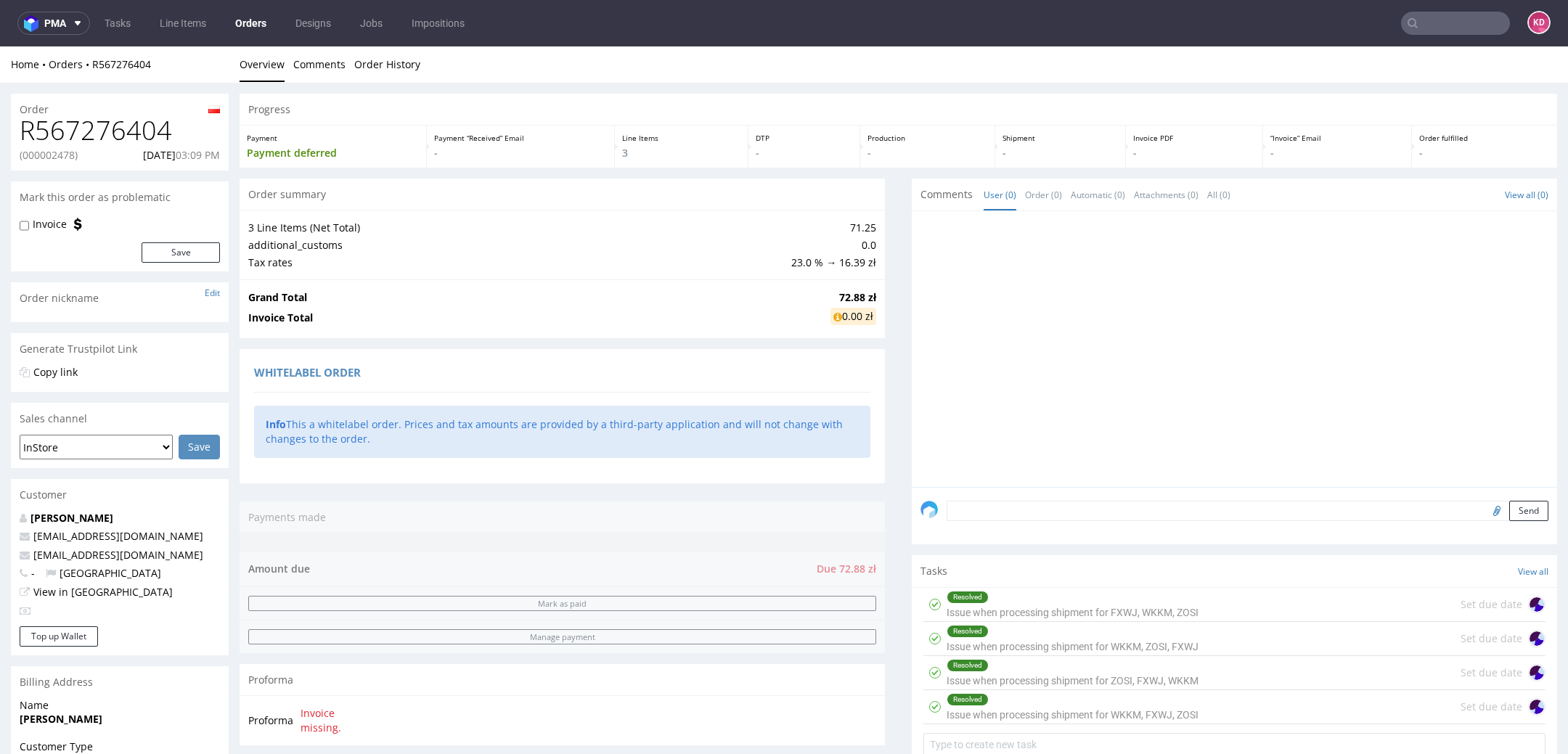
click at [43, 150] on p "(000002478)" at bounding box center [48, 155] width 58 height 15
copy p "000002478"
drag, startPoint x: 185, startPoint y: 124, endPoint x: 25, endPoint y: 126, distance: 160.0
click at [25, 126] on h1 "R567276404" at bounding box center [119, 130] width 200 height 29
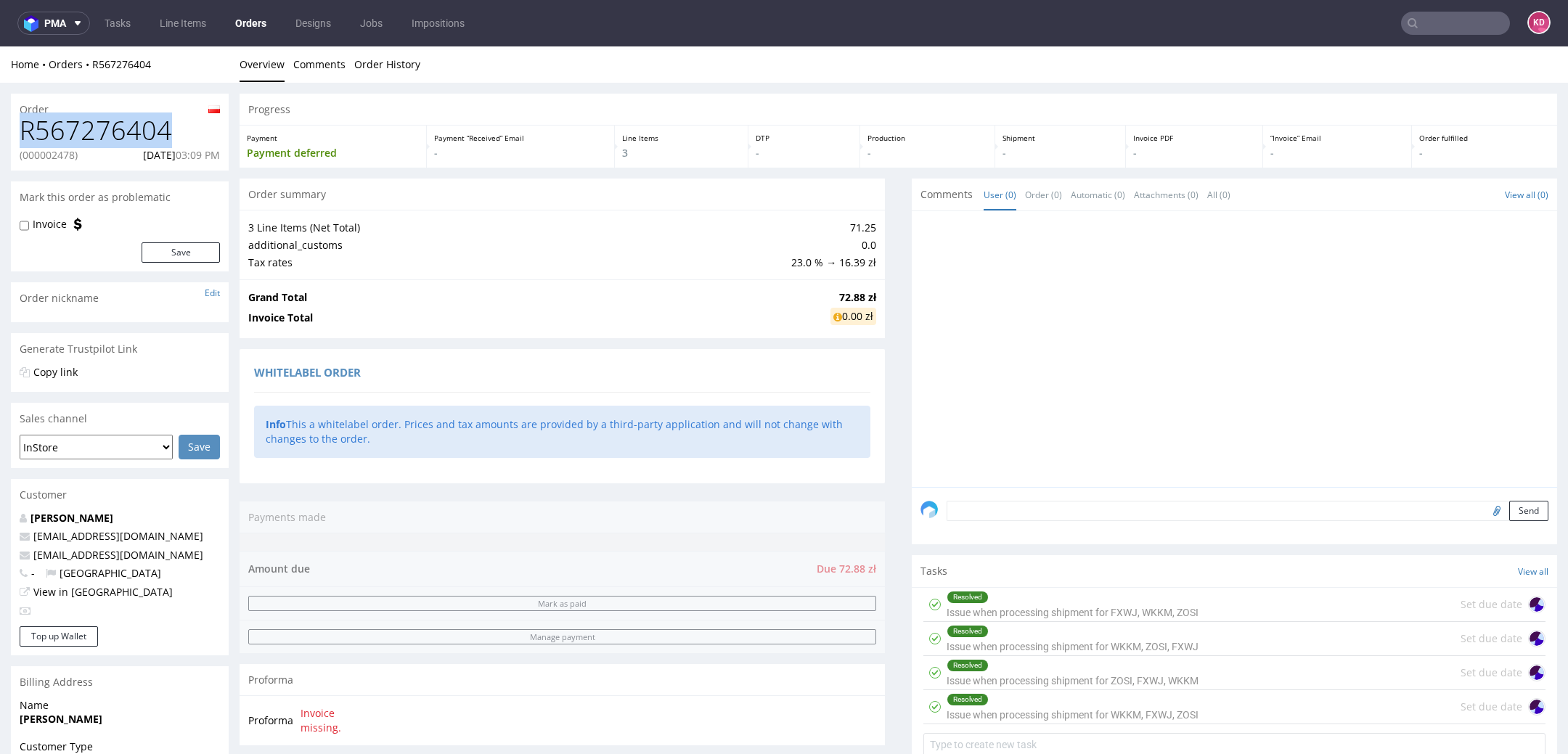
copy h1 "R567276404"
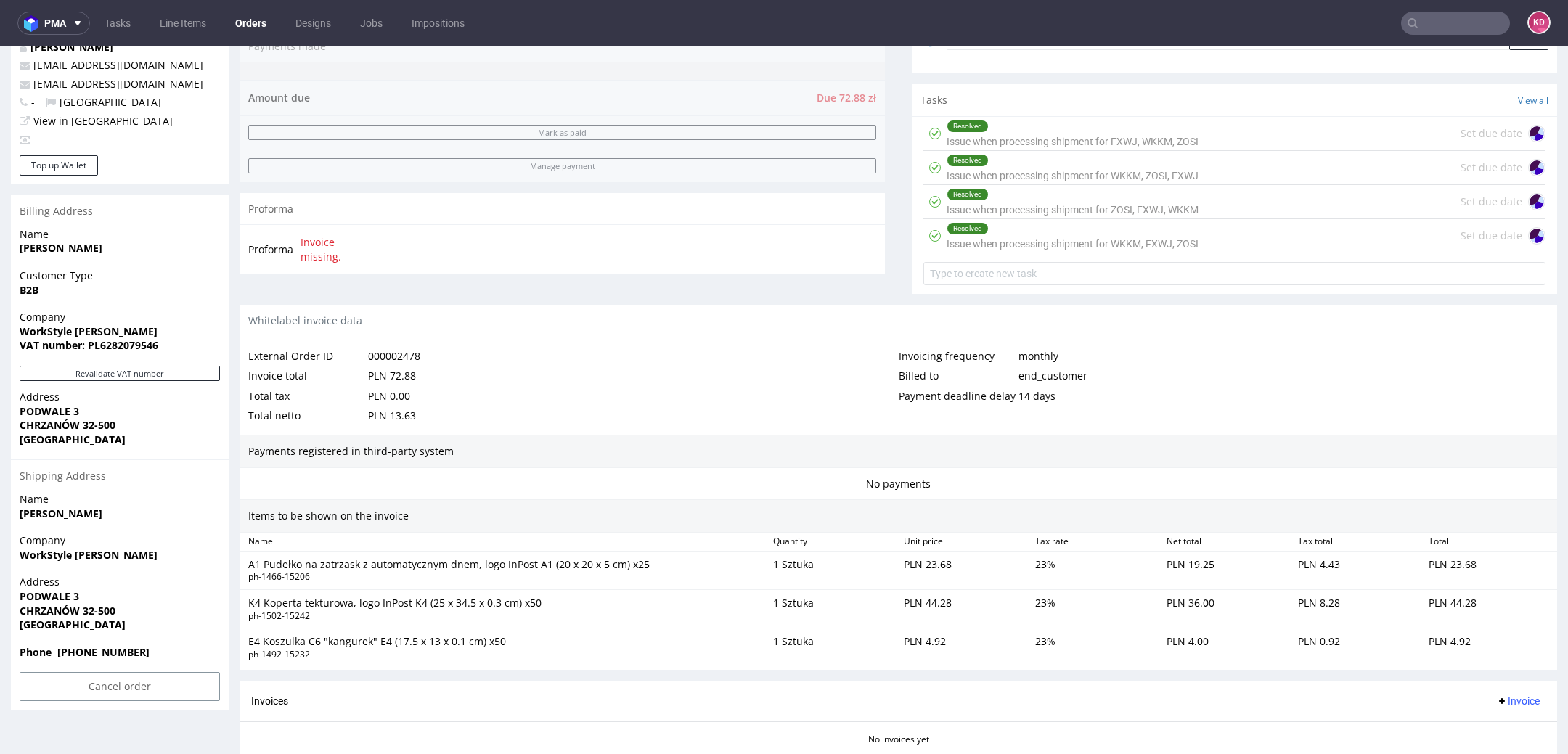
scroll to position [640, 0]
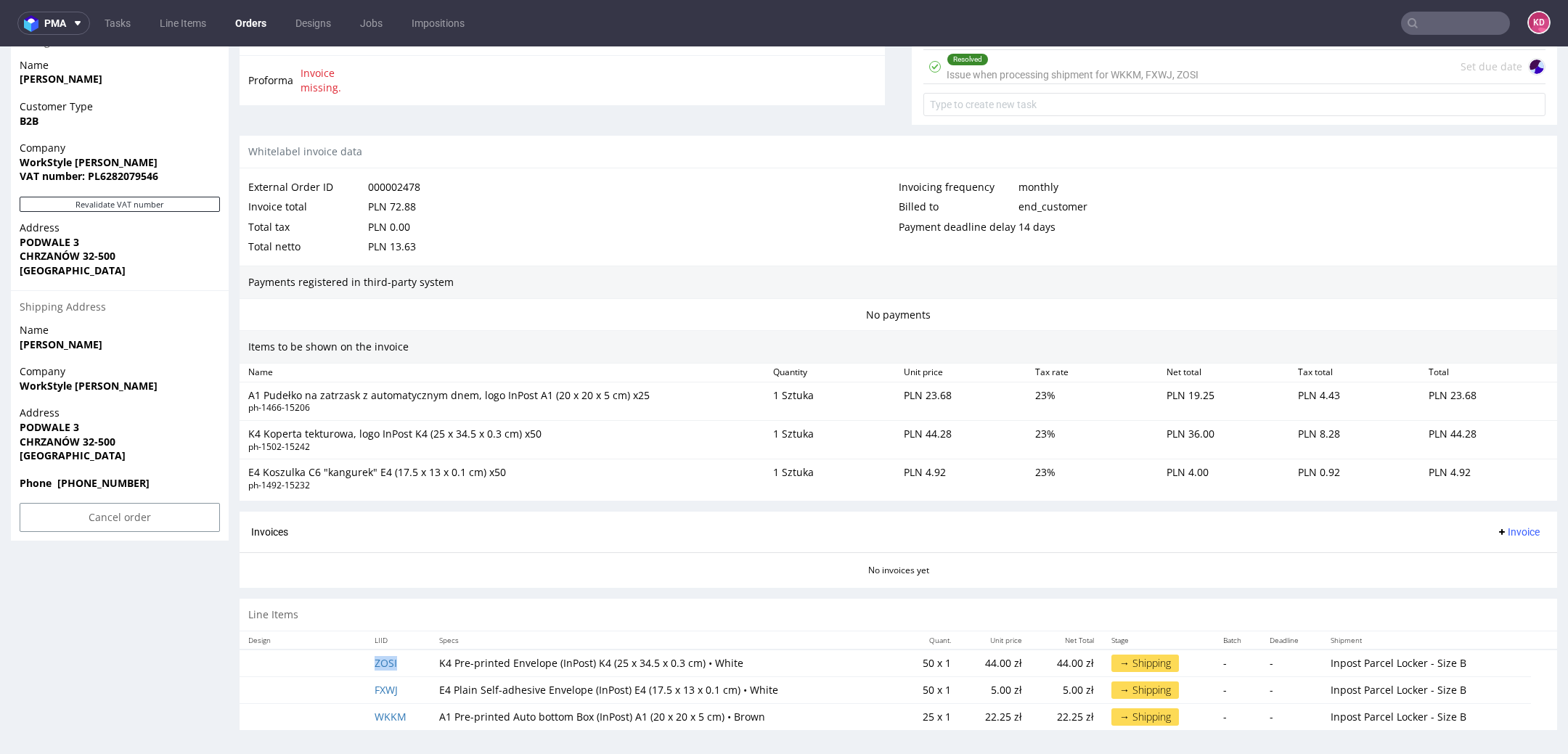
click at [414, 660] on td "ZOSI" at bounding box center [398, 663] width 64 height 28
copy link "ZOSI"
click at [416, 687] on td "FXWJ" at bounding box center [398, 689] width 64 height 27
copy link "FXWJ"
click at [414, 713] on td "WKKM" at bounding box center [398, 716] width 64 height 27
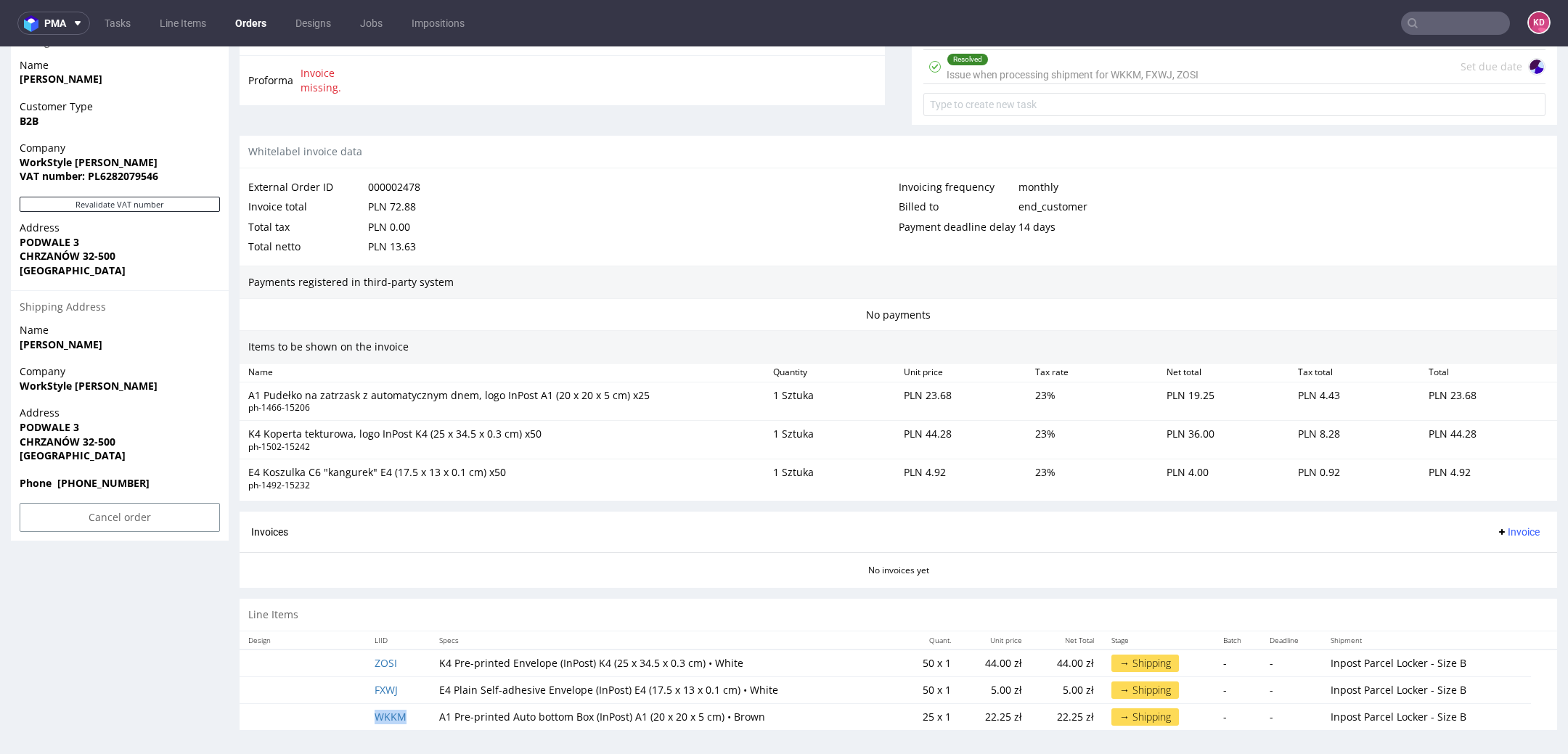
copy link "WKKM"
click at [1419, 29] on input "text" at bounding box center [1455, 24] width 109 height 24
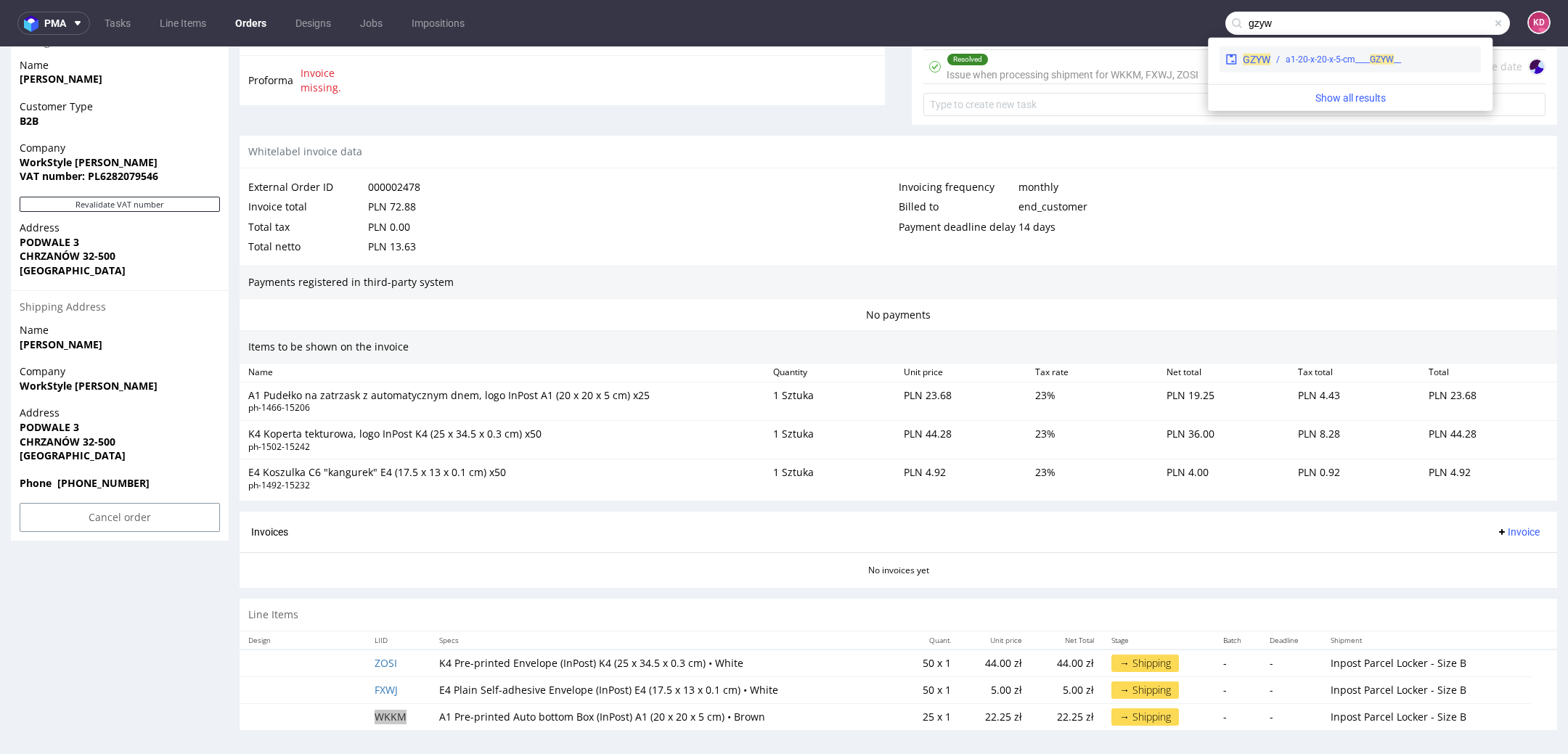
type input "gzyw"
click at [1371, 64] on div "__a1-20-x-20-x-5-cm____ GZYW" at bounding box center [1343, 59] width 116 height 13
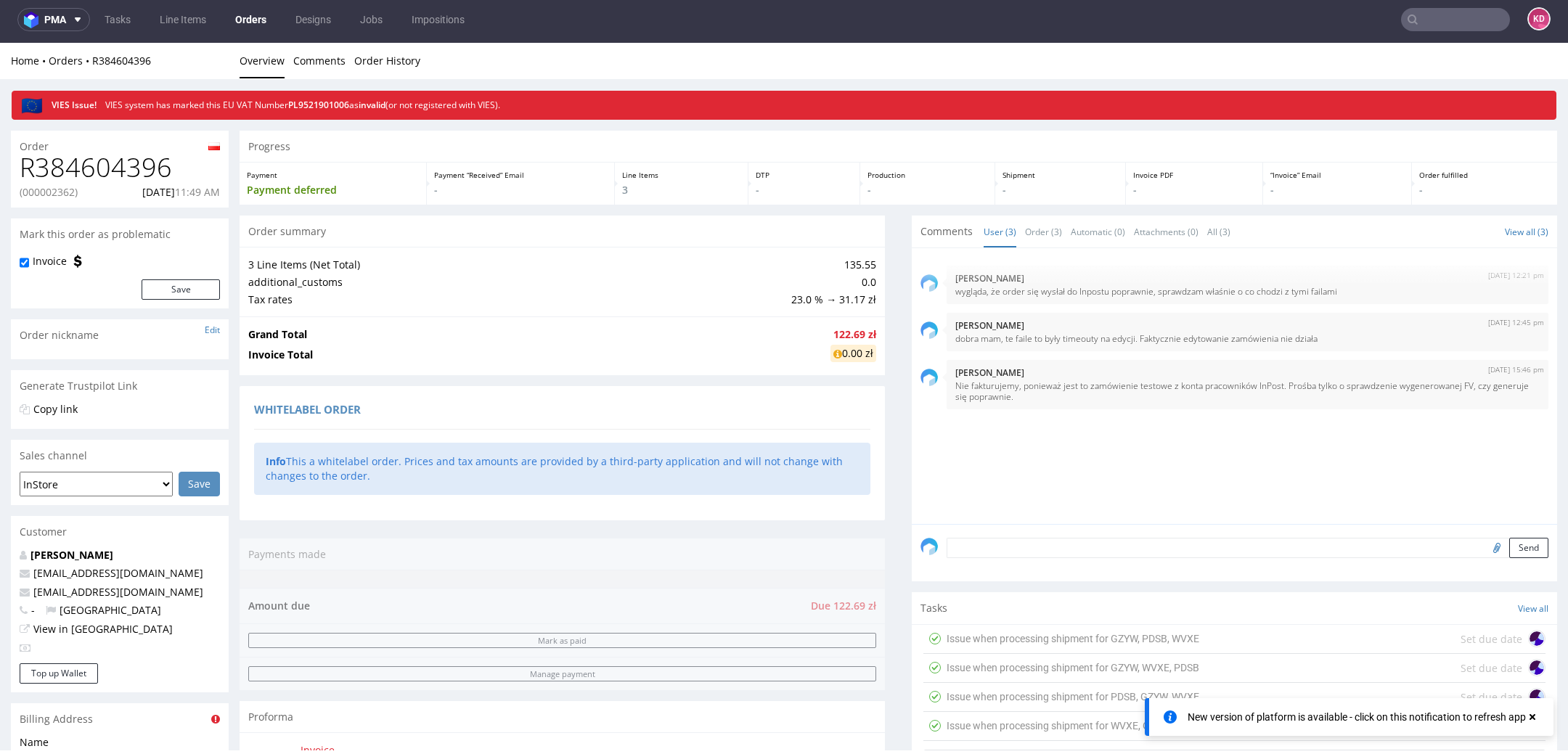
click at [49, 178] on h1 "R384604396" at bounding box center [119, 167] width 200 height 29
click at [49, 179] on h1 "R384604396" at bounding box center [119, 167] width 200 height 29
click at [49, 186] on p "(000002362)" at bounding box center [48, 191] width 58 height 15
copy p "000002362"
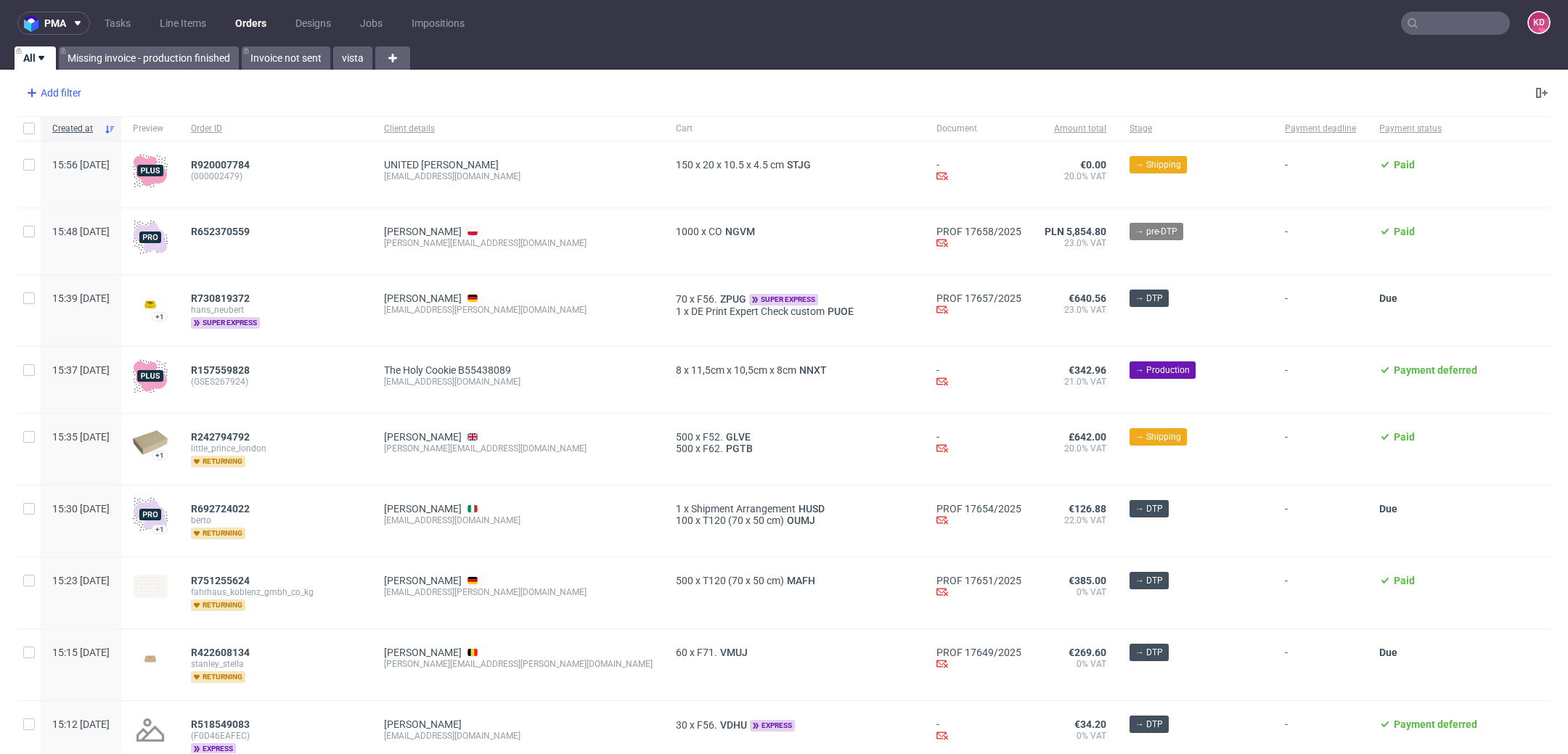
click at [67, 82] on div "Add filter" at bounding box center [52, 93] width 64 height 24
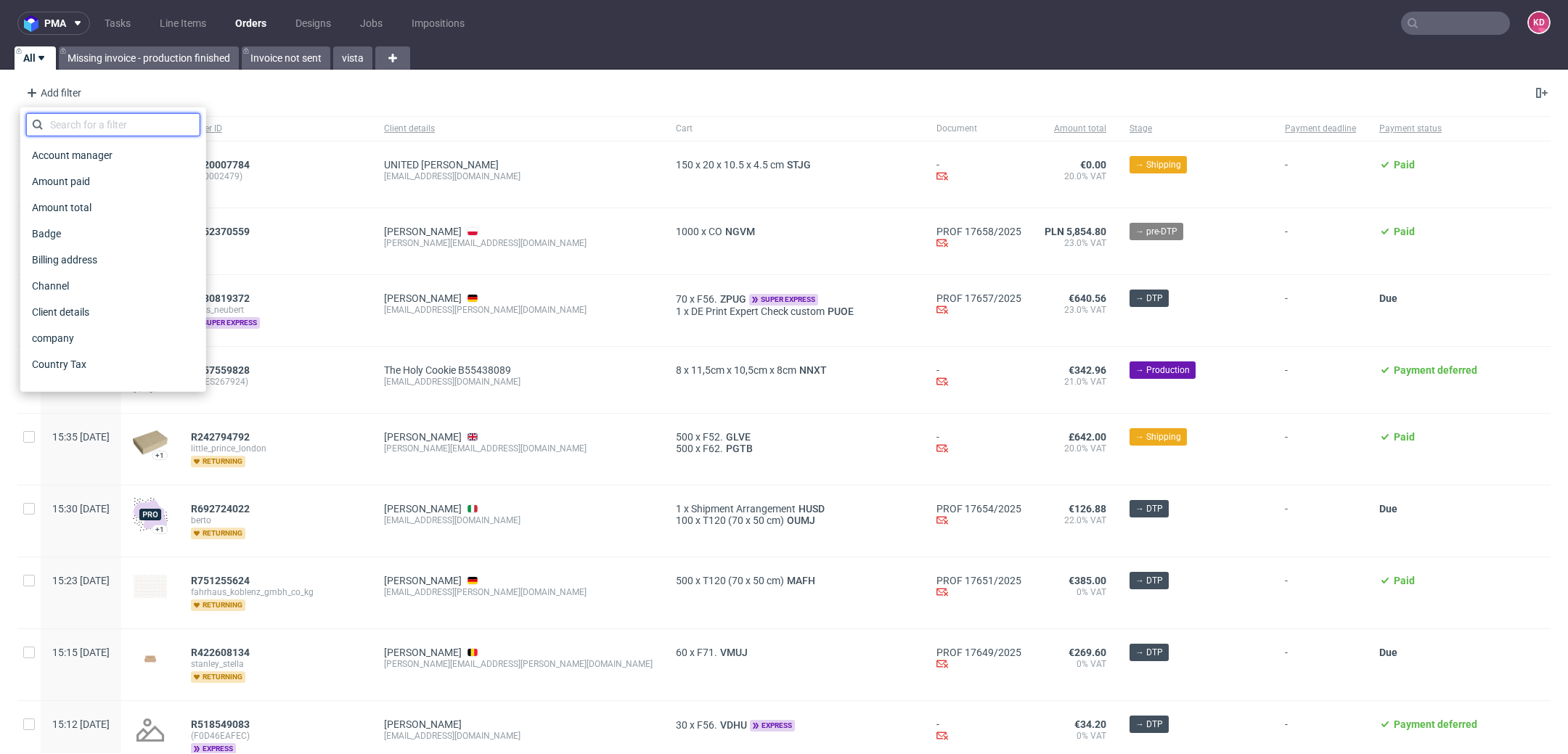
click at [92, 128] on input "text" at bounding box center [113, 125] width 174 height 24
type input "c"
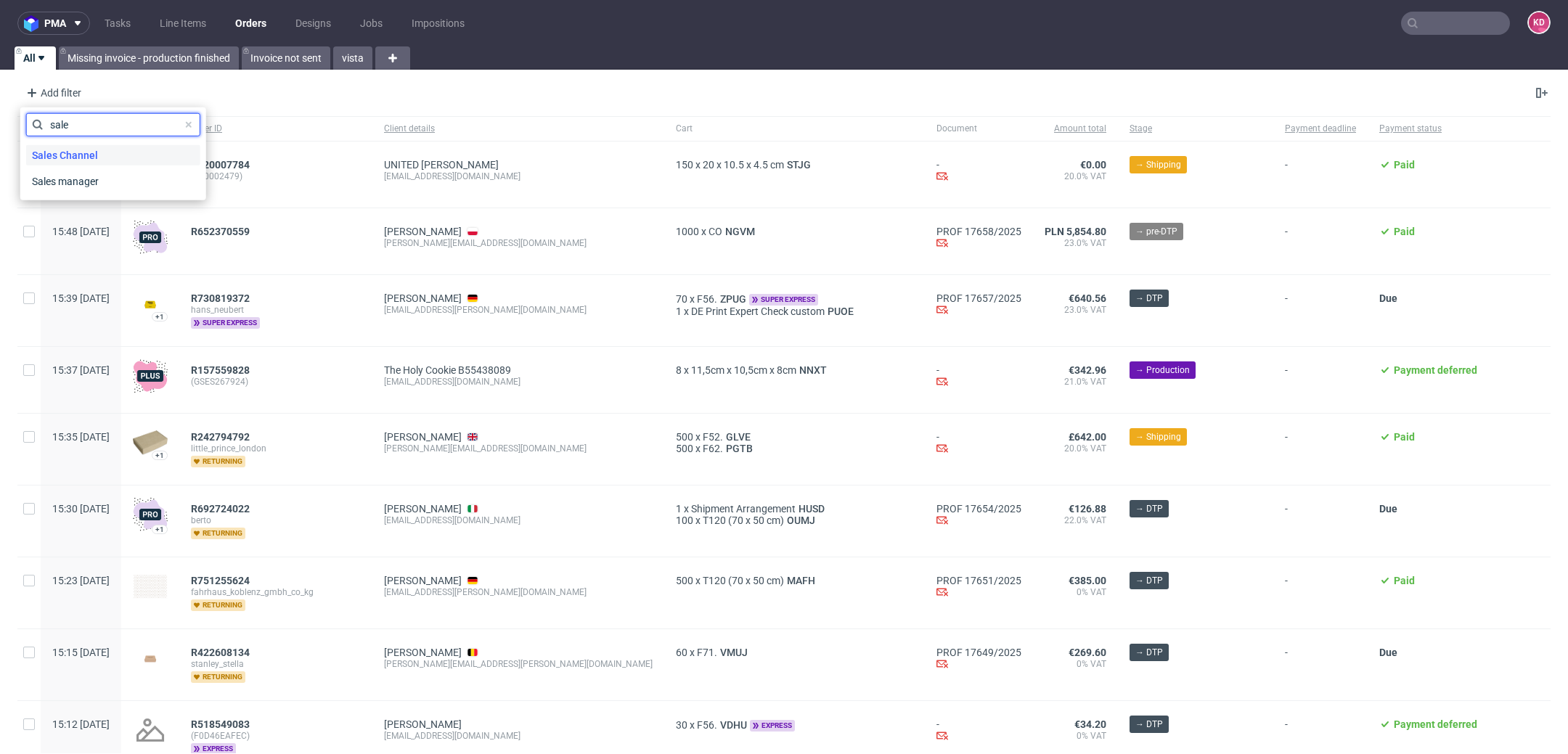
type input "sale"
click at [105, 157] on div "Sales Channel" at bounding box center [113, 155] width 174 height 21
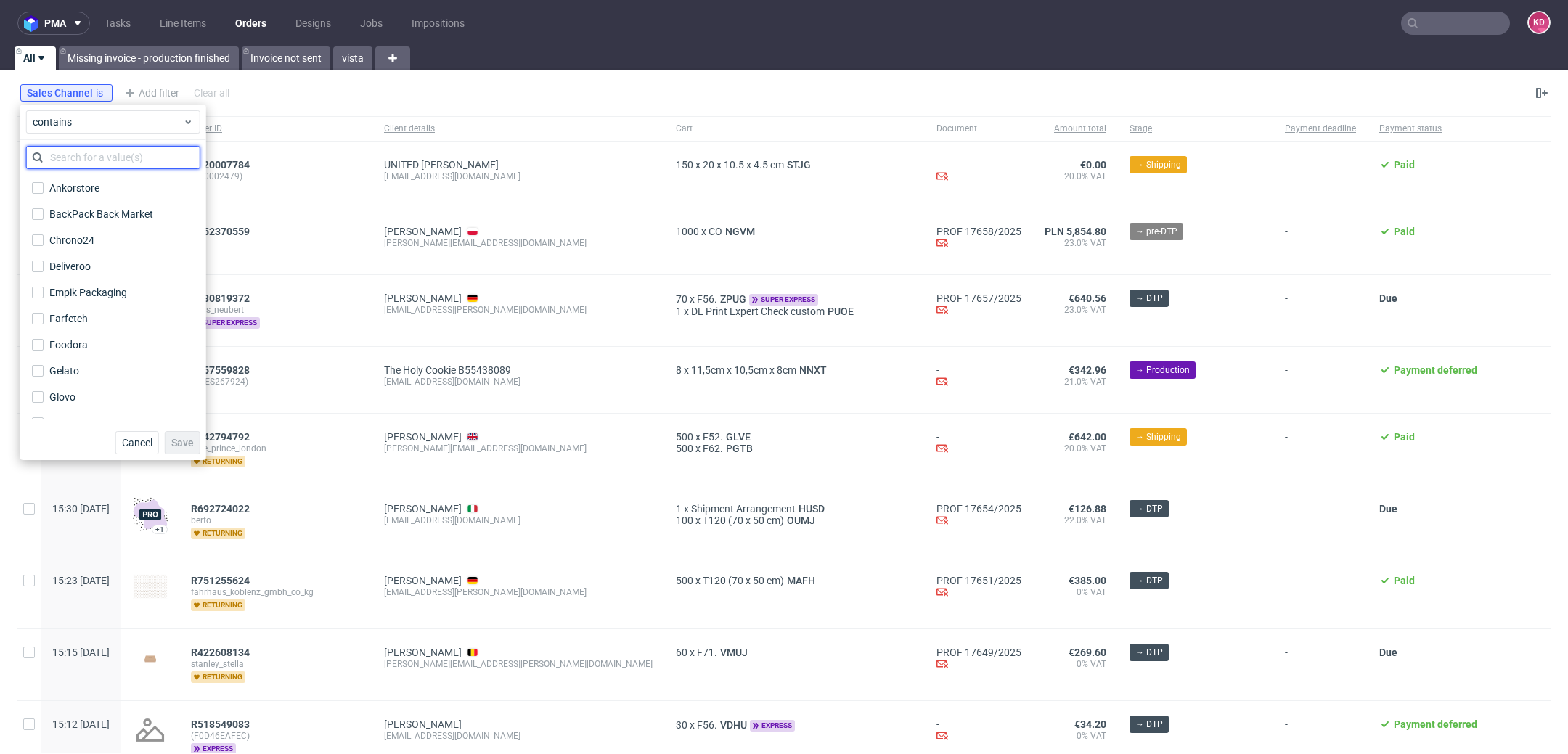
click at [117, 158] on input "text" at bounding box center [113, 158] width 174 height 24
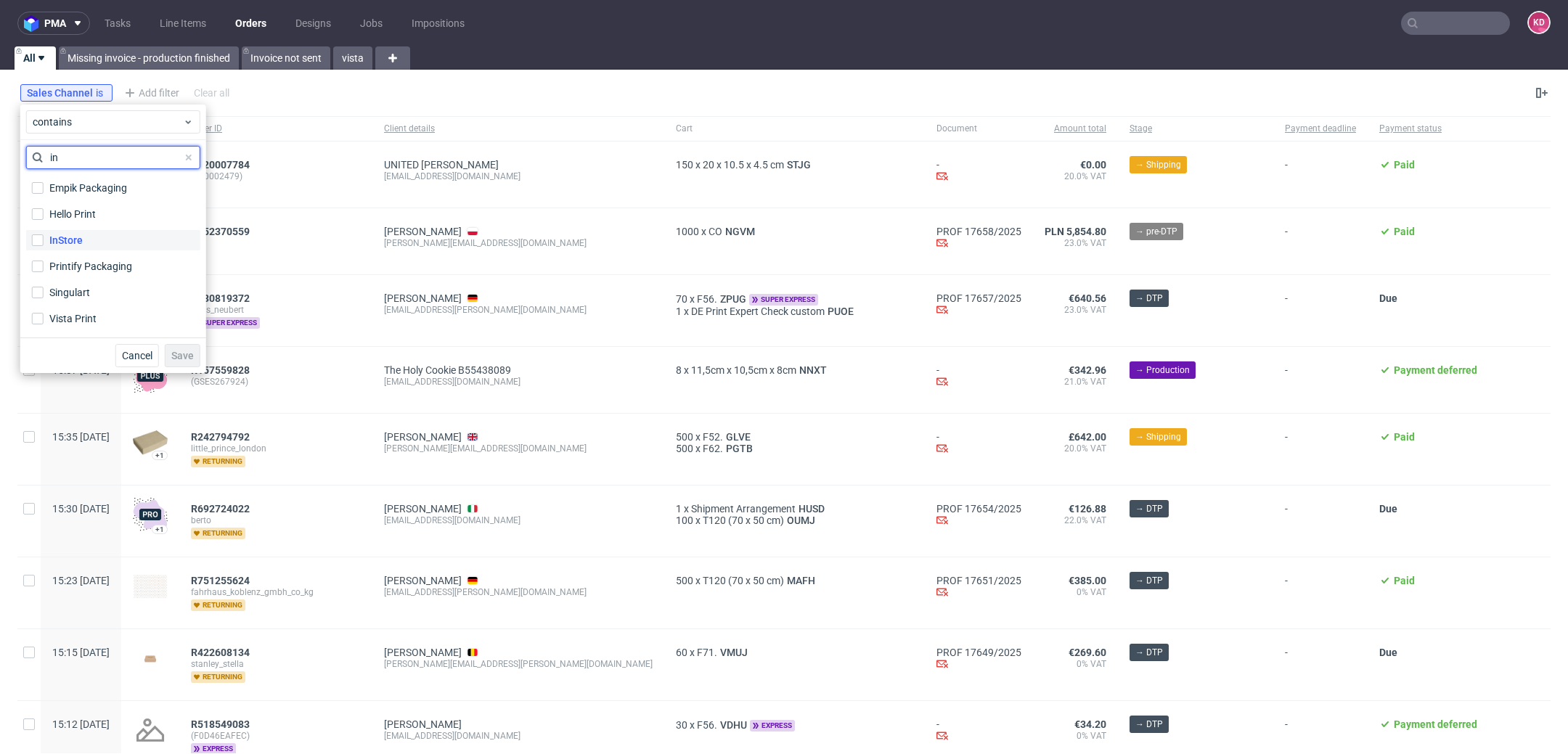
type input "in"
click at [115, 244] on label "InStore" at bounding box center [113, 240] width 174 height 21
click at [43, 244] on input "InStore" at bounding box center [38, 240] width 12 height 12
checkbox input "true"
click at [184, 351] on span "Save" at bounding box center [183, 355] width 23 height 10
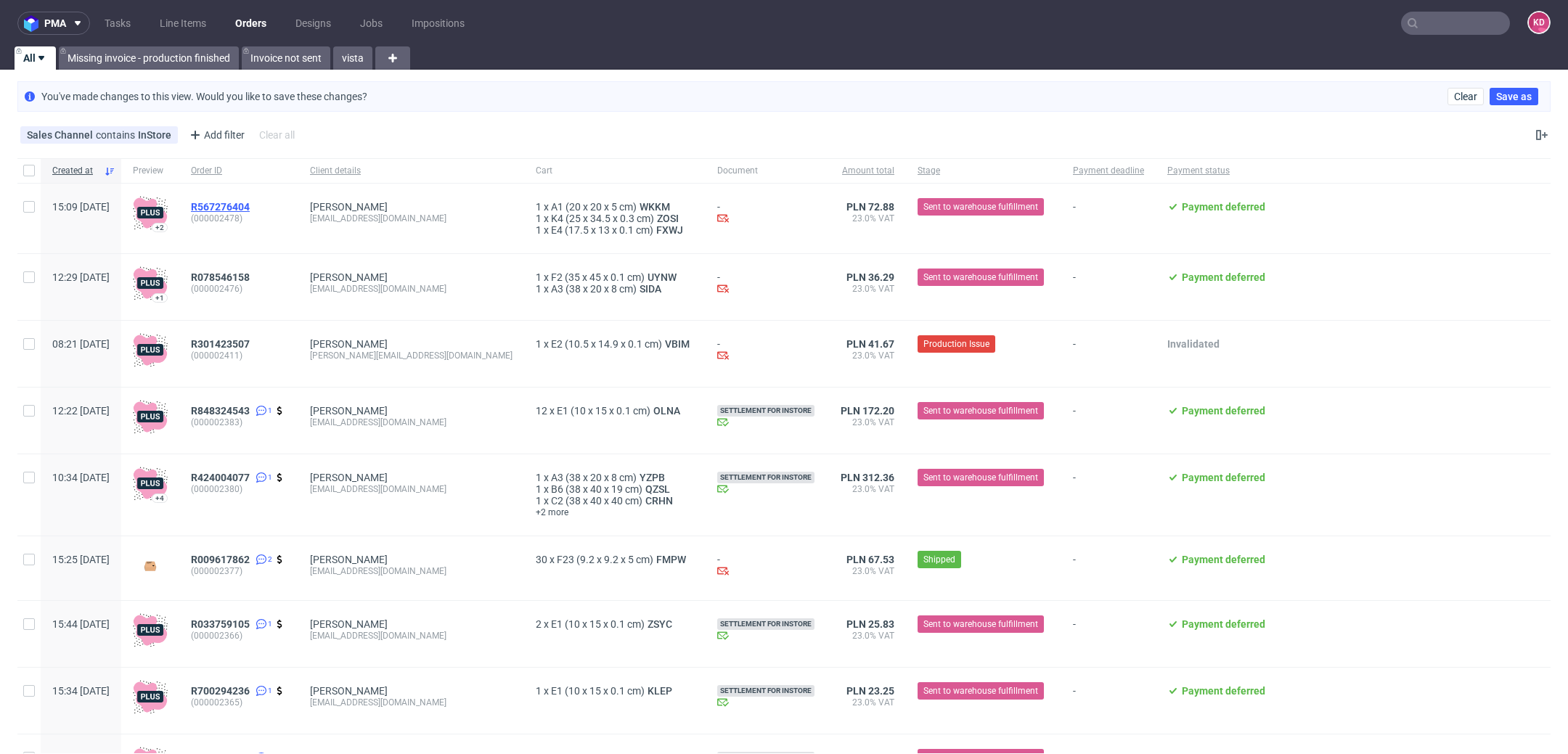
click at [250, 204] on span "R567276404" at bounding box center [220, 207] width 59 height 12
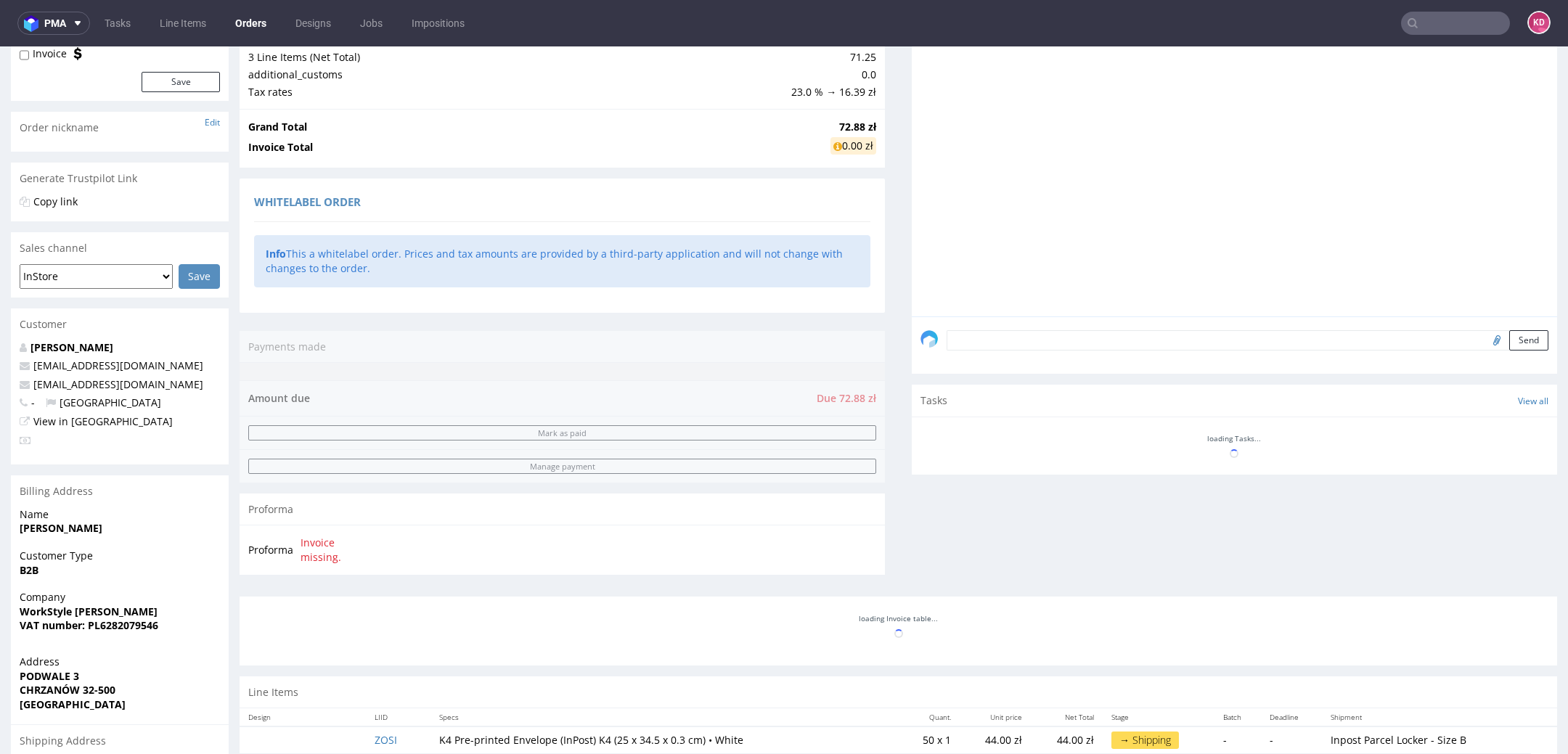
scroll to position [409, 0]
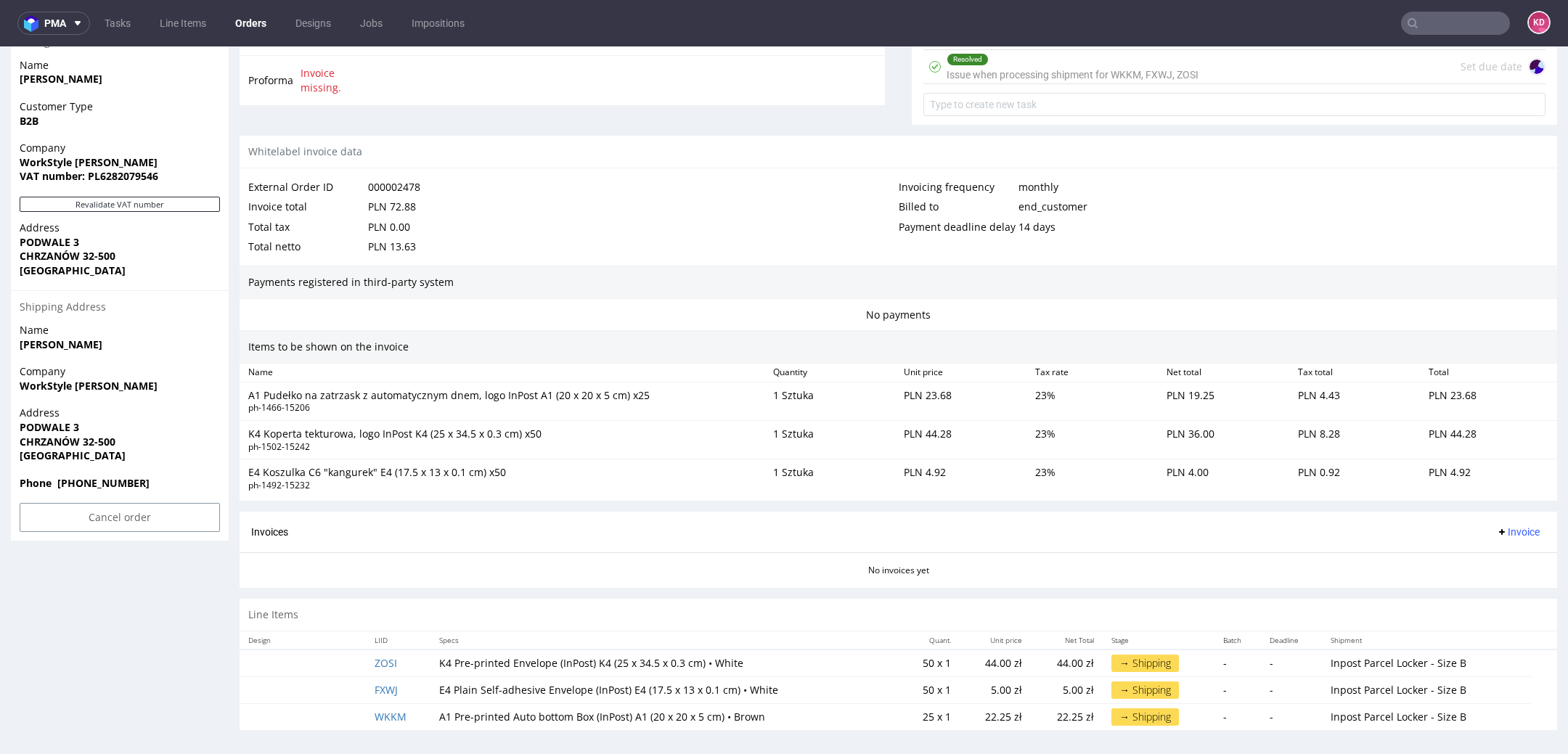
scroll to position [4, 0]
